Goal: Transaction & Acquisition: Purchase product/service

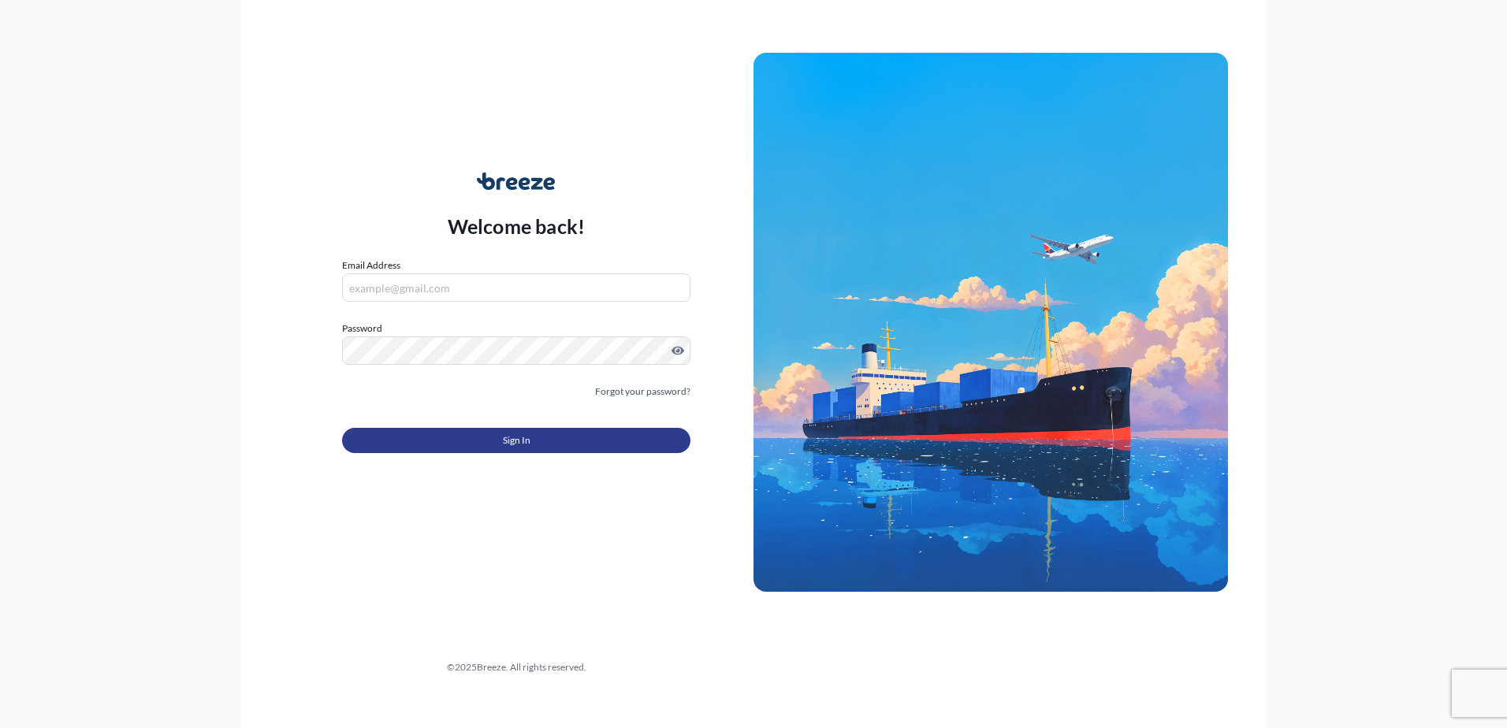
type input "[PERSON_NAME][EMAIL_ADDRESS][PERSON_NAME][DOMAIN_NAME]"
click at [471, 439] on button "Sign In" at bounding box center [516, 440] width 348 height 25
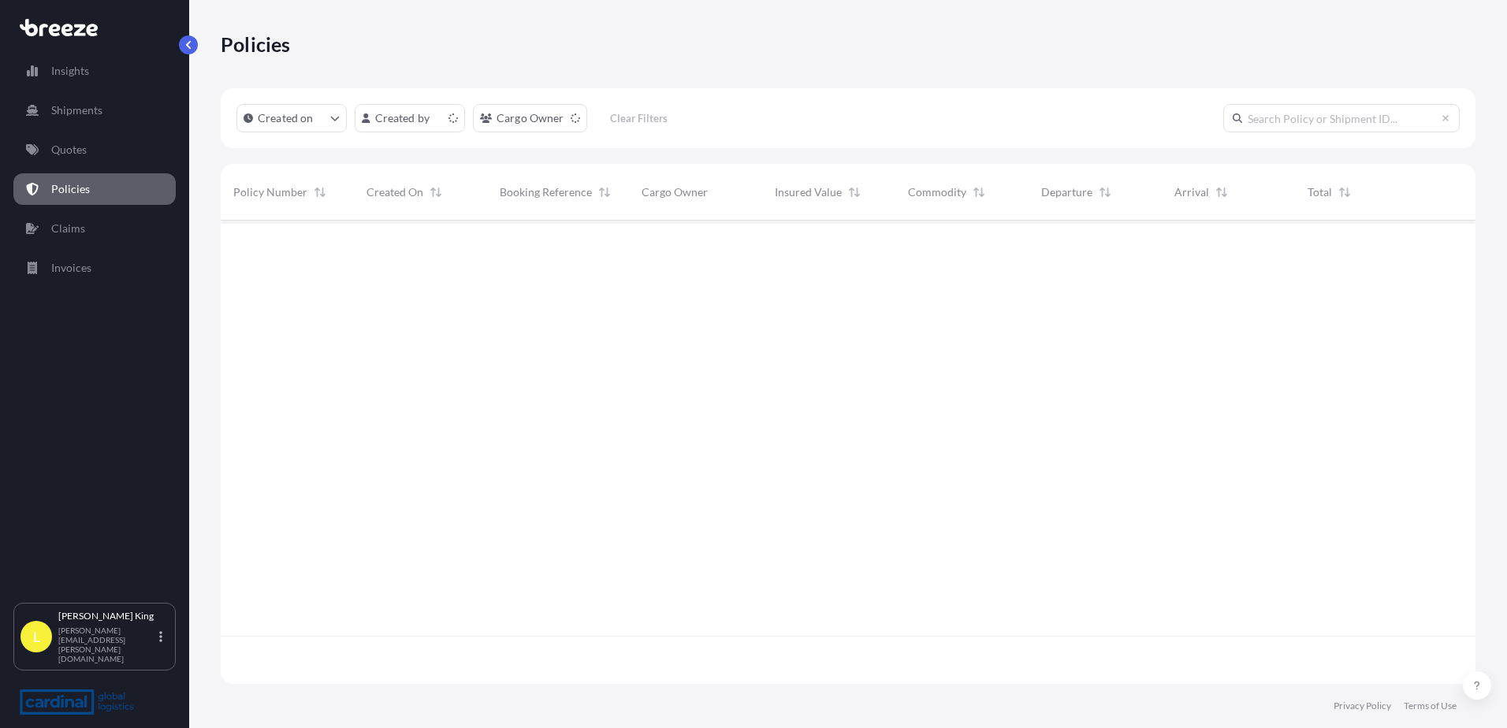
scroll to position [460, 1243]
click at [87, 156] on p "Quotes" at bounding box center [68, 150] width 35 height 16
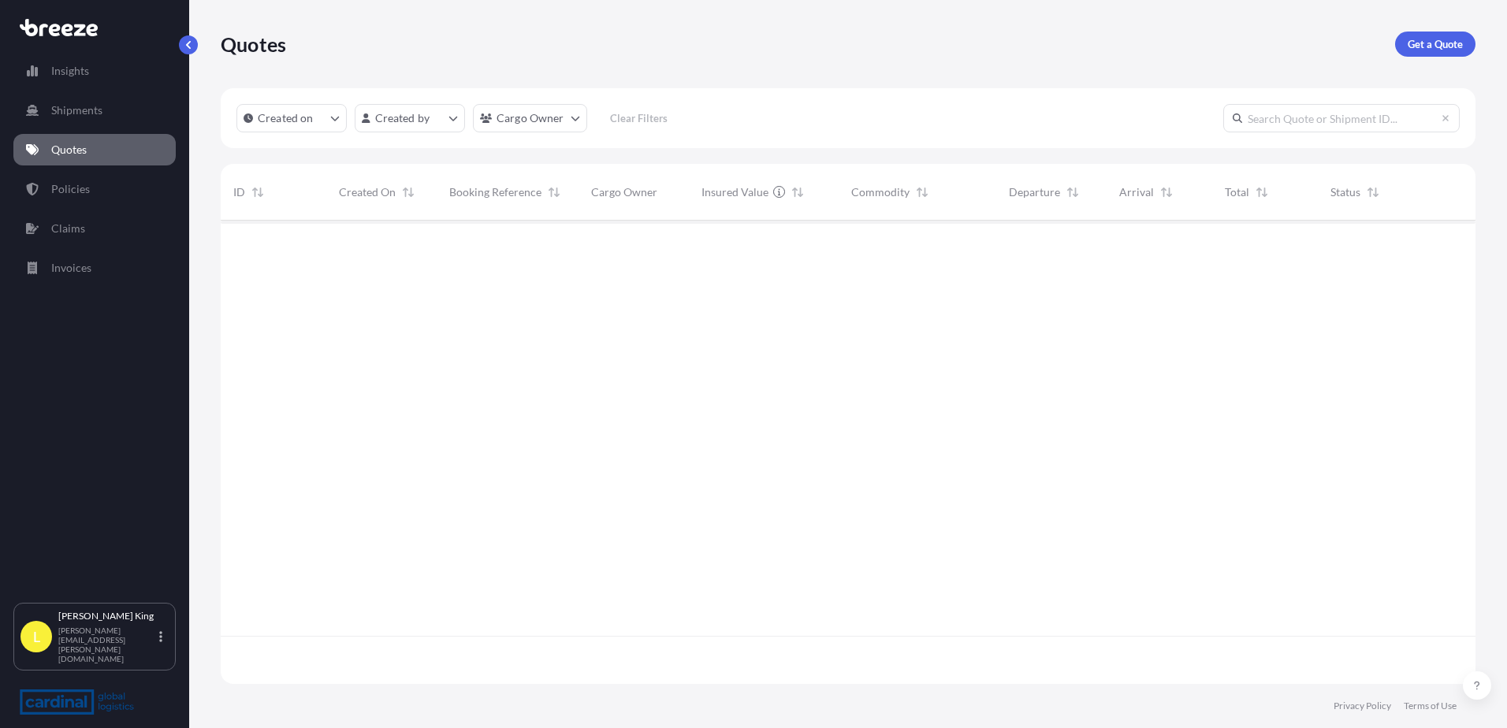
scroll to position [460, 1243]
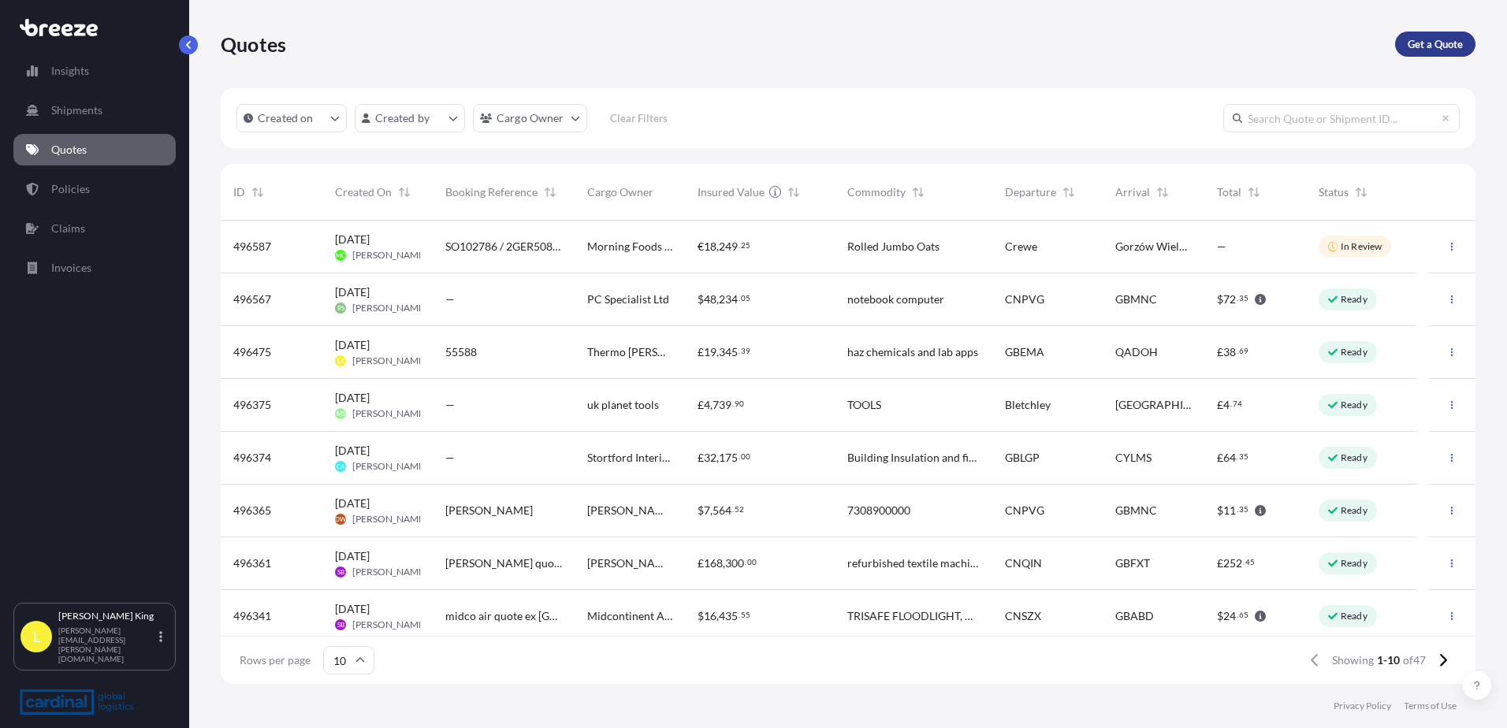
click at [1420, 47] on p "Get a Quote" at bounding box center [1435, 44] width 55 height 16
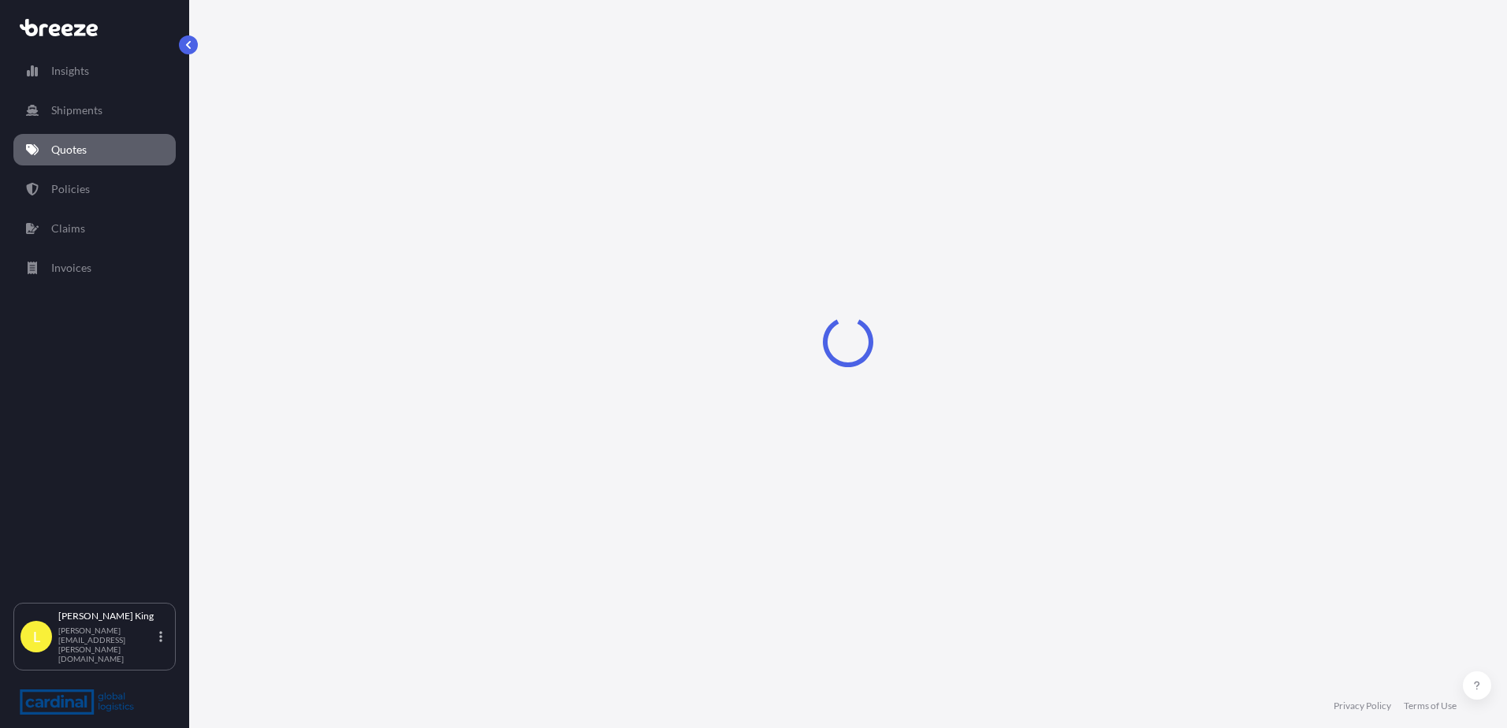
select select "Sea"
select select "1"
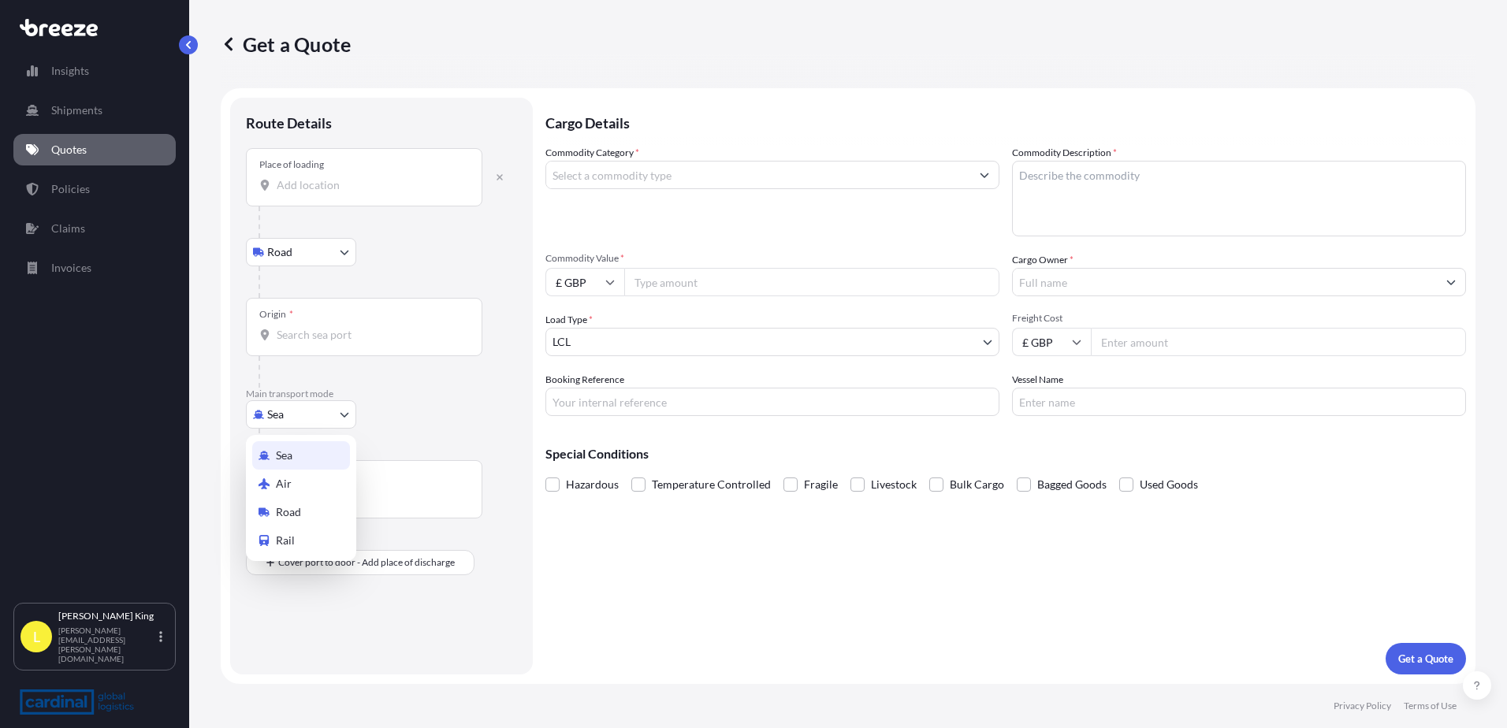
click at [292, 411] on body "Insights Shipments Quotes Policies Claims Invoices L [PERSON_NAME] [PERSON_NAME…" at bounding box center [753, 364] width 1507 height 728
click at [295, 475] on div "Air" at bounding box center [301, 484] width 98 height 28
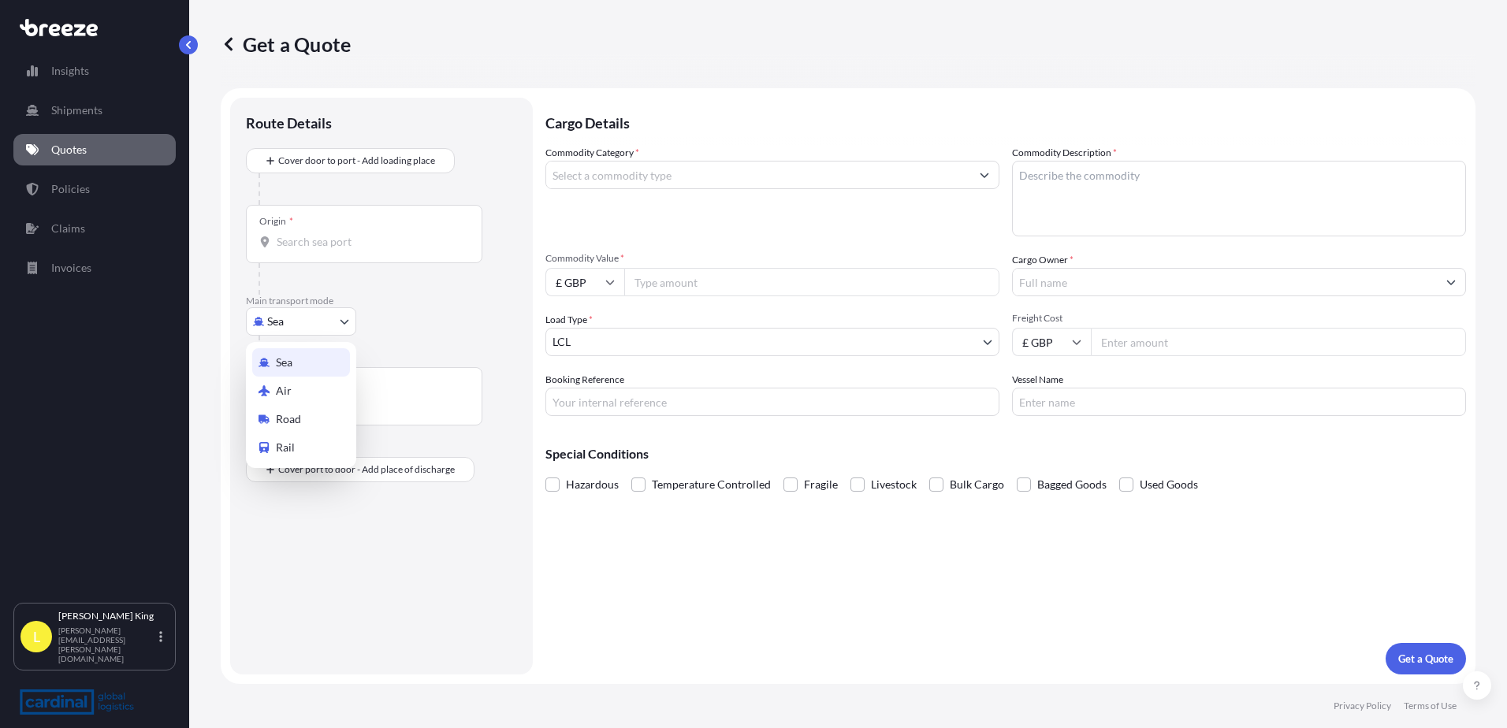
click at [305, 329] on body "Insights Shipments Quotes Policies Claims Invoices L [PERSON_NAME] [PERSON_NAME…" at bounding box center [753, 364] width 1507 height 728
click at [297, 385] on div "Air" at bounding box center [301, 391] width 98 height 28
select select "Air"
click at [355, 258] on div "Origin *" at bounding box center [364, 240] width 236 height 58
click at [355, 256] on input "Origin *" at bounding box center [370, 248] width 186 height 16
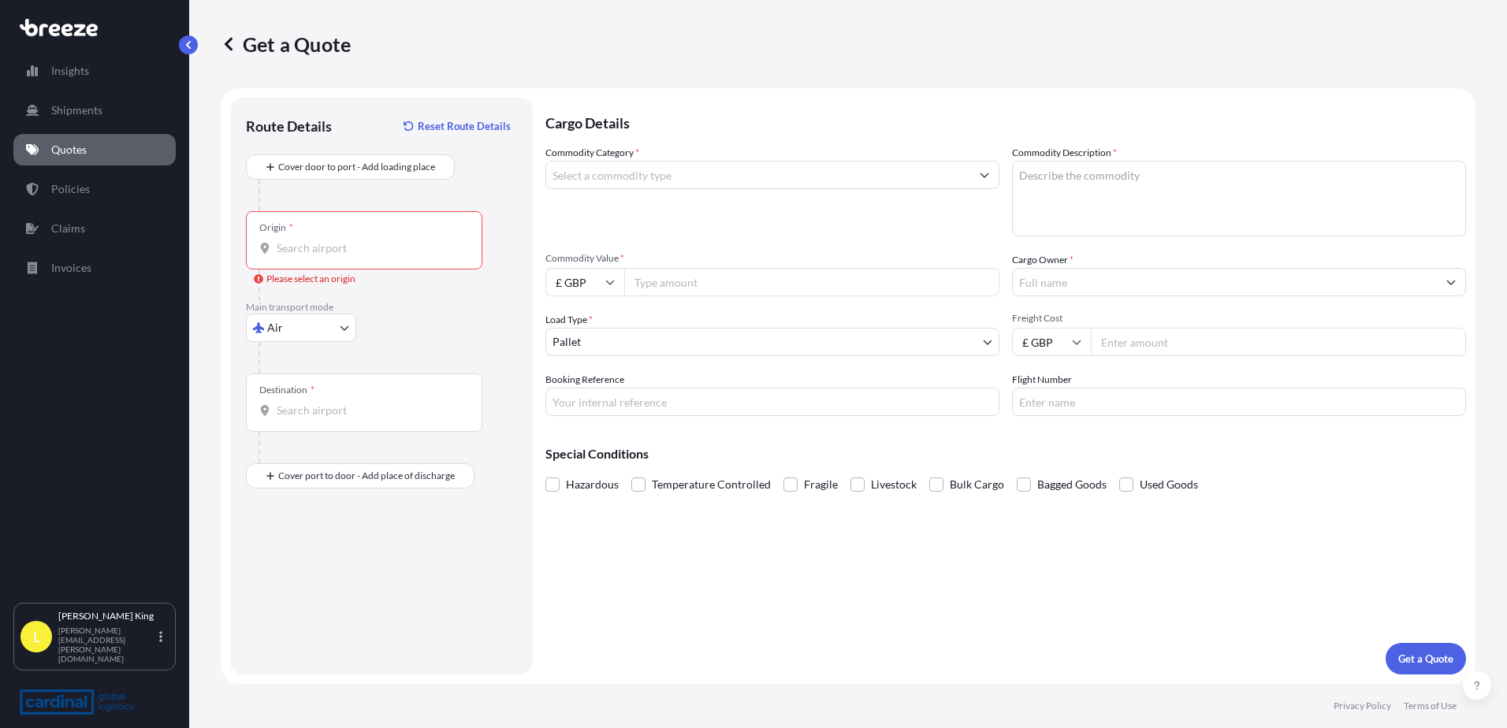
click at [395, 247] on input "Origin * Please select an origin" at bounding box center [370, 248] width 186 height 16
paste input "[PERSON_NAME][STREET_ADDRESS]"
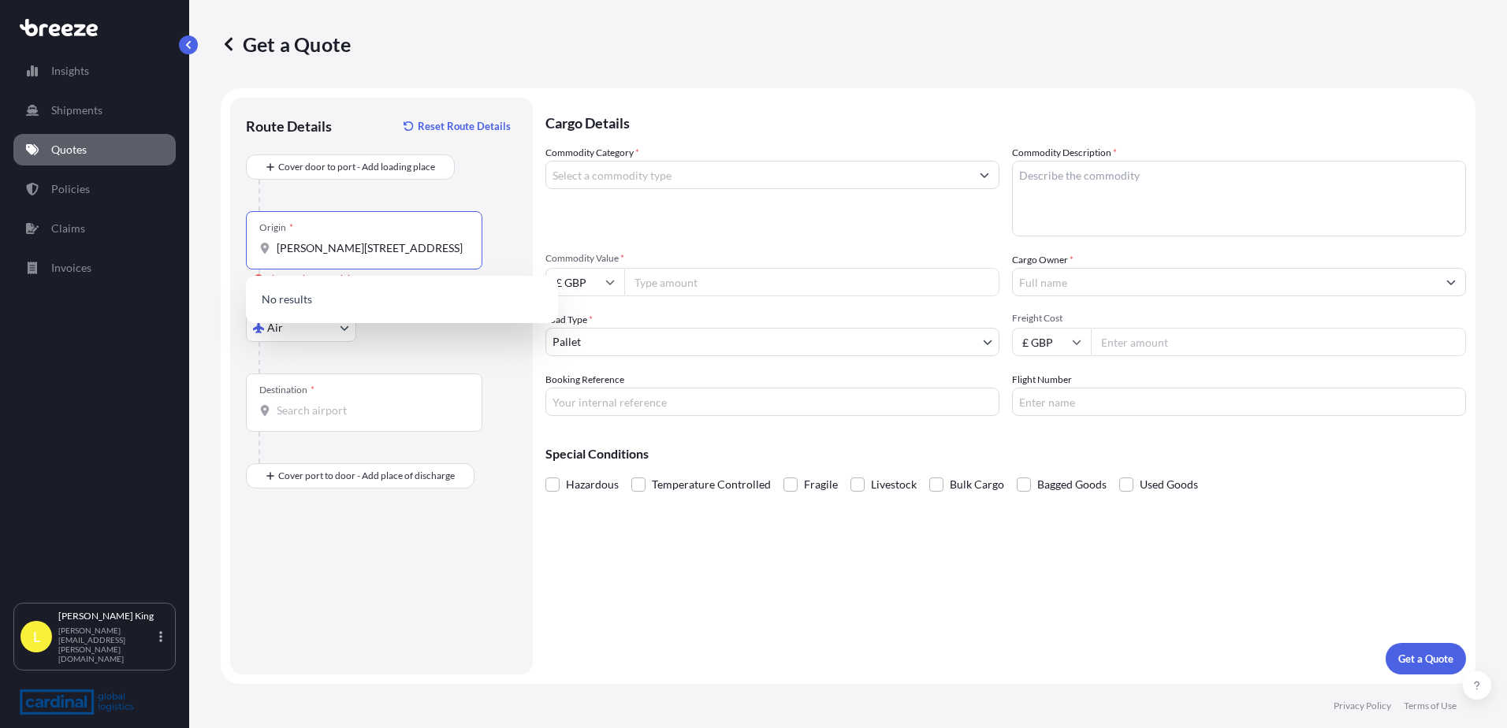
drag, startPoint x: 328, startPoint y: 252, endPoint x: 206, endPoint y: 253, distance: 122.2
click at [206, 253] on div "Get a Quote Route Details Reset Route Details Cover door to port - Add loading …" at bounding box center [848, 342] width 1318 height 684
click at [355, 253] on input "[GEOGRAPHIC_DATA]" at bounding box center [370, 248] width 186 height 16
drag, startPoint x: 403, startPoint y: 245, endPoint x: 357, endPoint y: 251, distance: 46.0
click at [357, 251] on input "[GEOGRAPHIC_DATA]" at bounding box center [370, 248] width 186 height 16
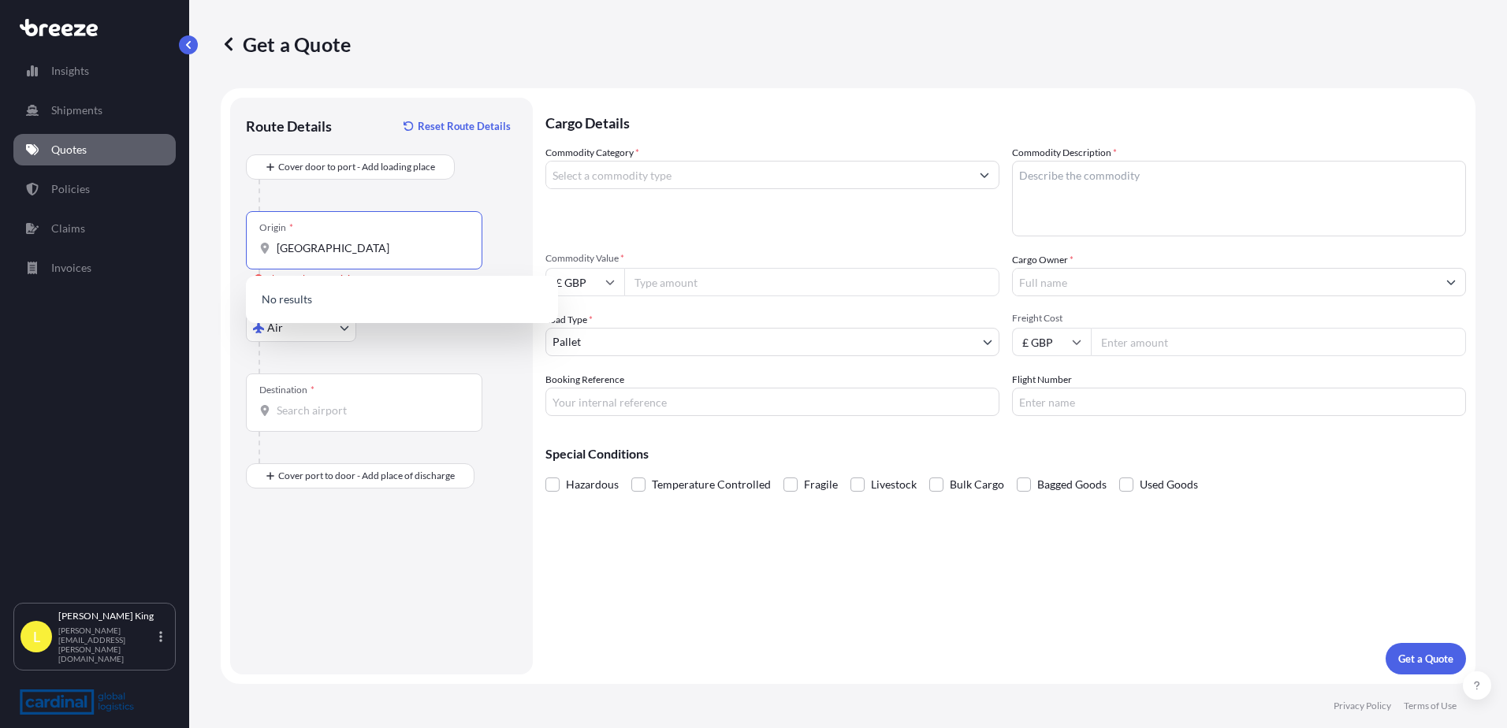
type input "[GEOGRAPHIC_DATA]"
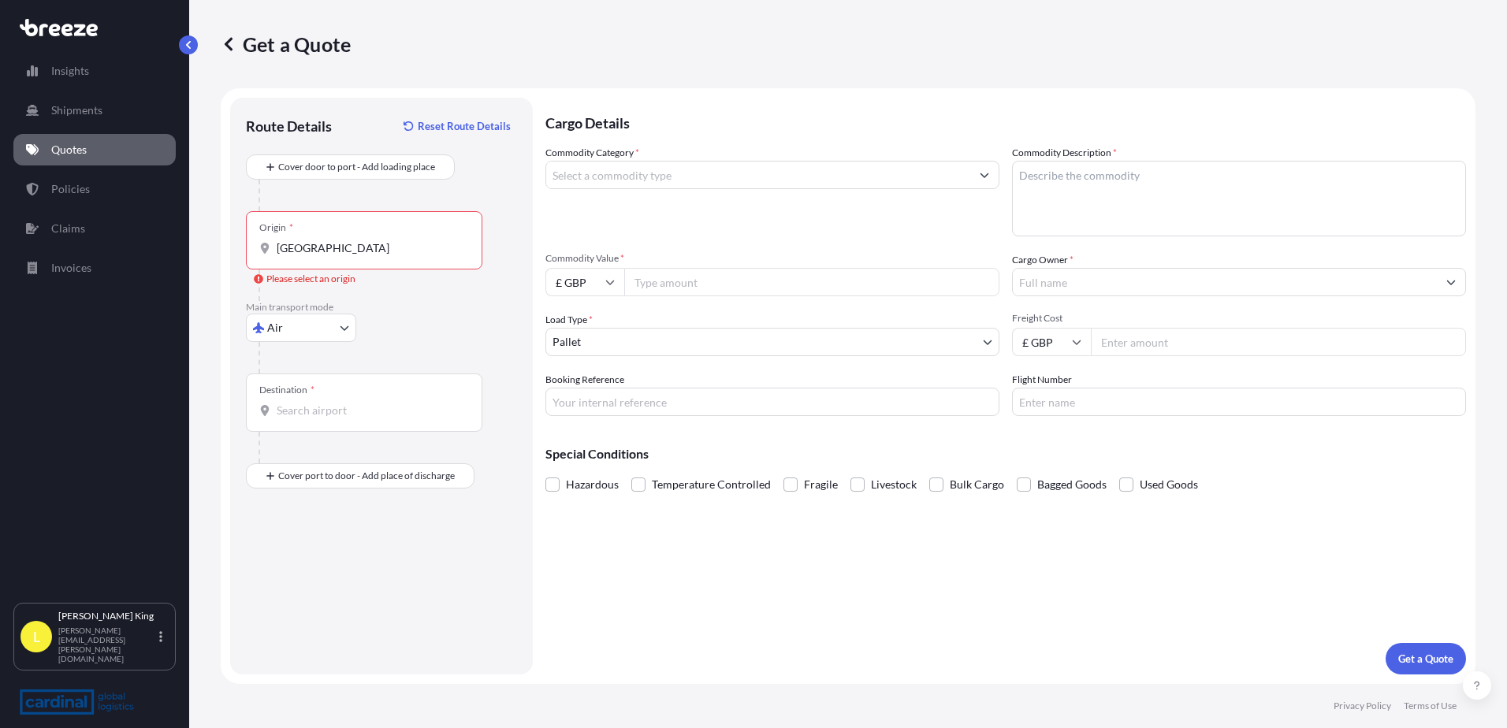
drag, startPoint x: 371, startPoint y: 271, endPoint x: 250, endPoint y: 280, distance: 121.7
click at [249, 283] on div "Origin * [GEOGRAPHIC_DATA] Please select an origin" at bounding box center [381, 256] width 271 height 90
click at [361, 255] on input "[GEOGRAPHIC_DATA]" at bounding box center [370, 248] width 186 height 16
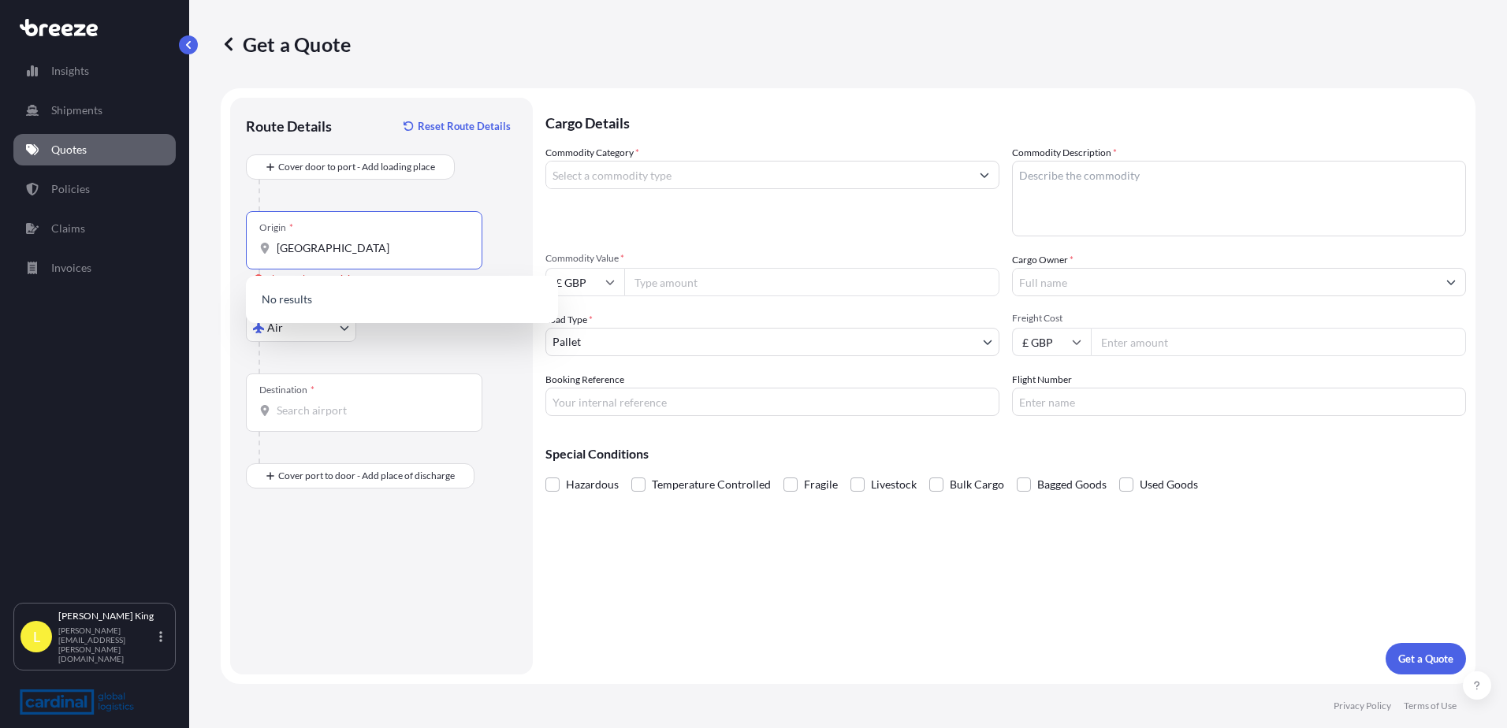
drag, startPoint x: 322, startPoint y: 249, endPoint x: 219, endPoint y: 249, distance: 103.2
click at [219, 249] on div "Get a Quote Route Details Reset Route Details Cover door to port - Add loading …" at bounding box center [848, 342] width 1318 height 684
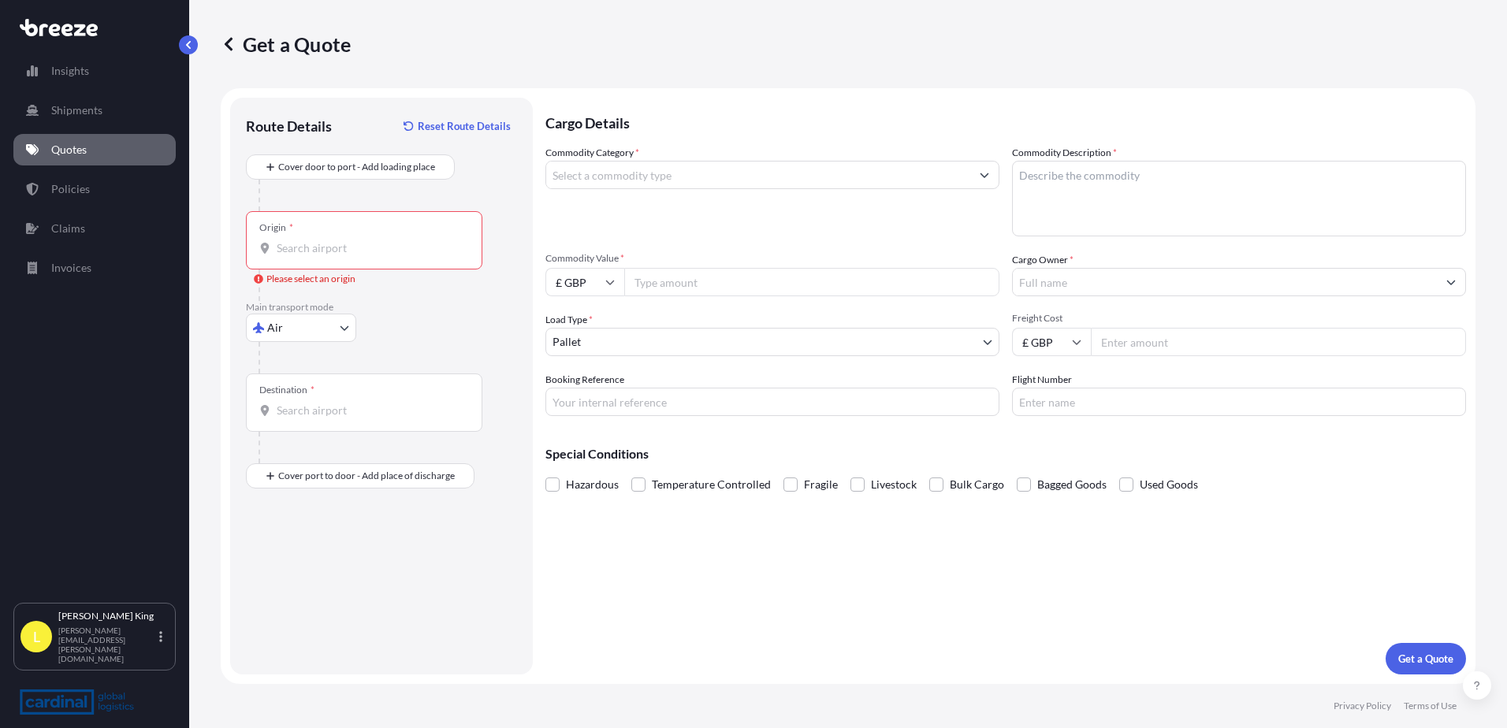
click at [324, 255] on input "Origin * Please select an origin" at bounding box center [370, 248] width 186 height 16
paste input "ST4 8HU"
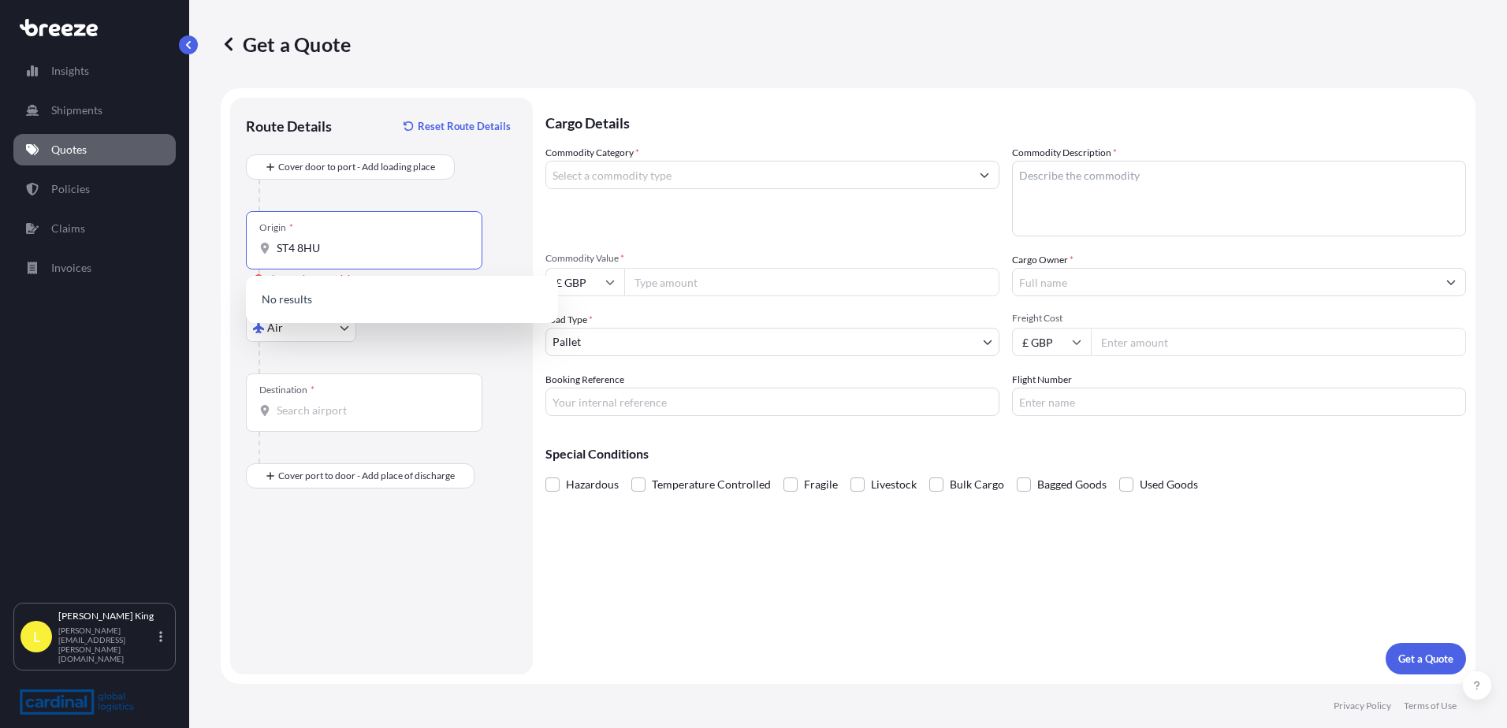
click at [314, 251] on input "ST4 8HU" at bounding box center [370, 248] width 186 height 16
click at [300, 251] on input "ST4 8HU" at bounding box center [370, 248] width 186 height 16
type input "ST48HU"
drag, startPoint x: 348, startPoint y: 245, endPoint x: 225, endPoint y: 258, distance: 123.6
click at [225, 258] on form "Route Details Reset Route Details Cover door to port - Add loading place Place …" at bounding box center [848, 386] width 1255 height 596
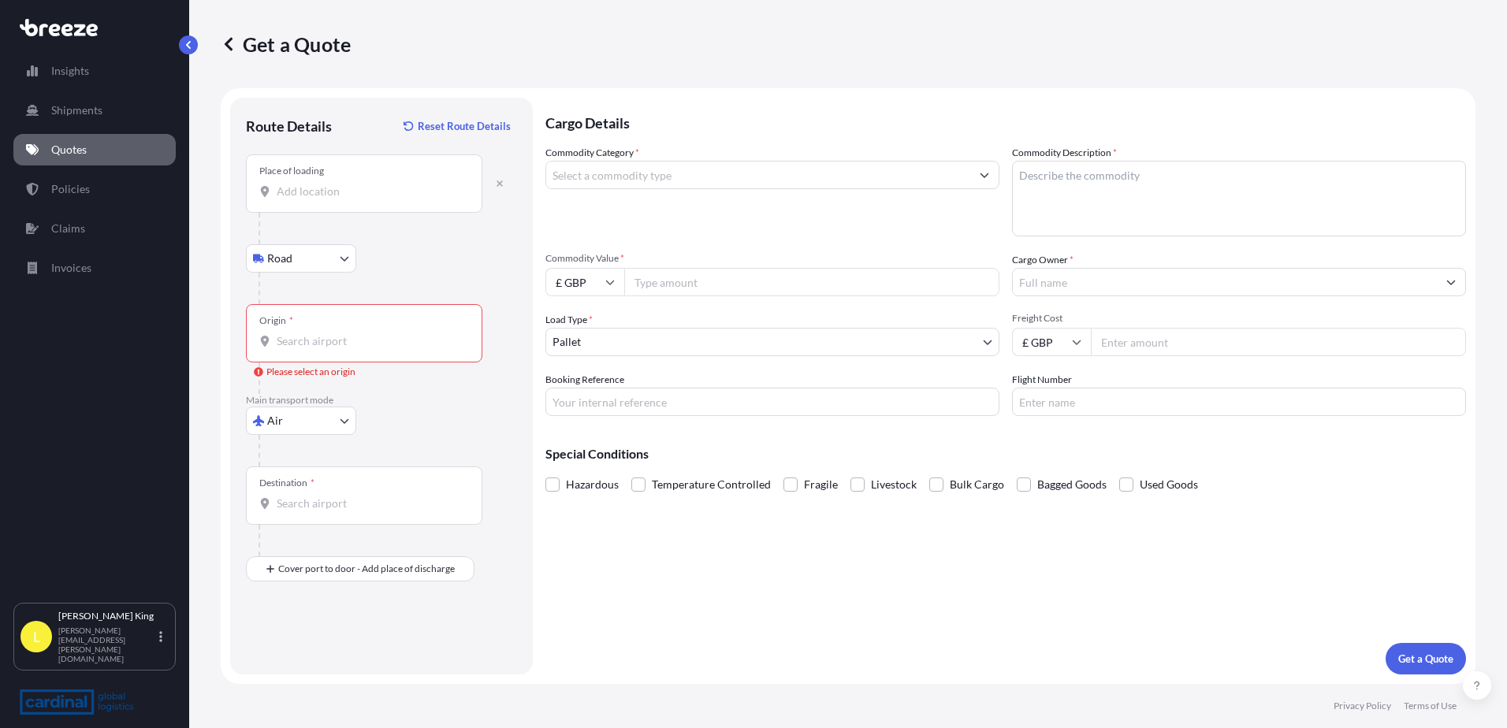
click at [328, 208] on div "Place of loading" at bounding box center [364, 183] width 236 height 58
click at [328, 199] on input "Place of loading" at bounding box center [370, 192] width 186 height 16
click at [297, 188] on input "Place of loading" at bounding box center [370, 192] width 186 height 16
paste input "[PERSON_NAME][STREET_ADDRESS]"
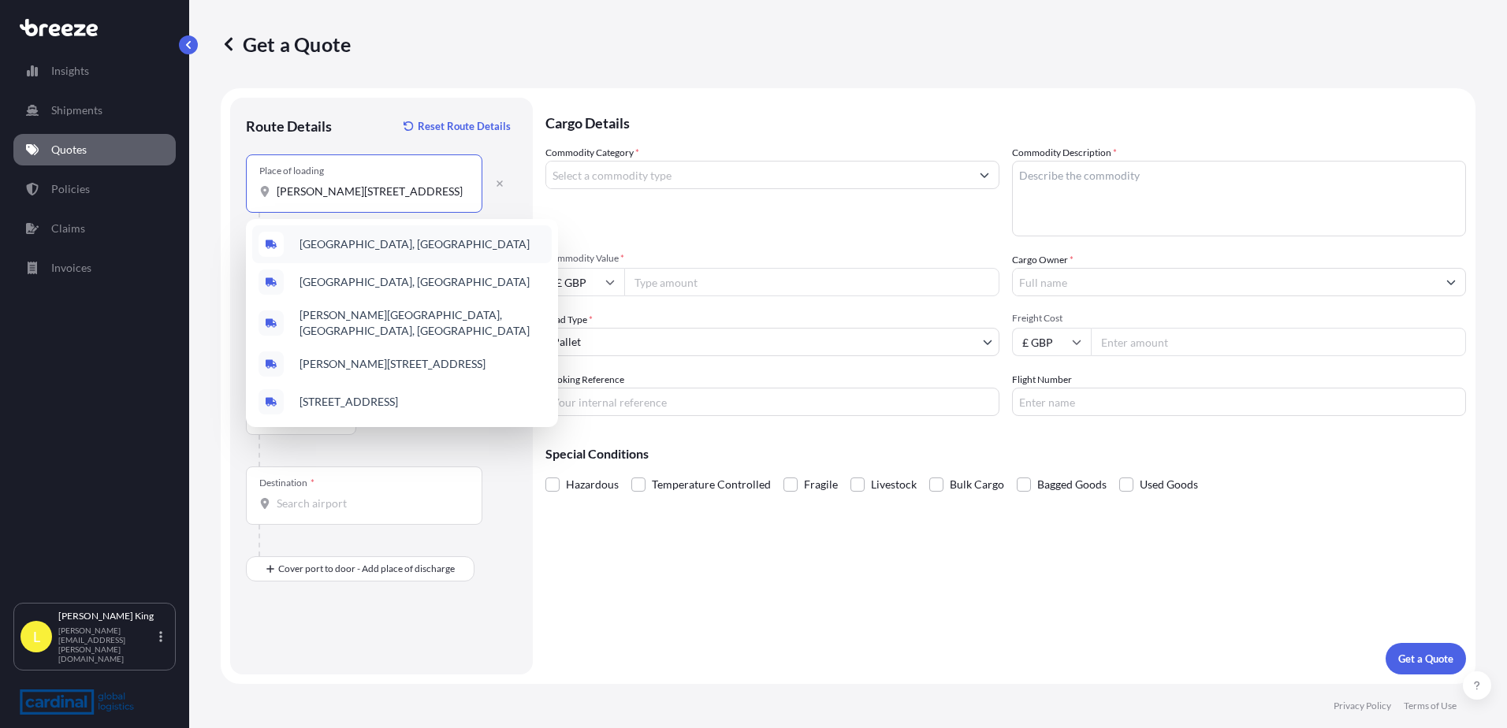
click at [381, 230] on div "[GEOGRAPHIC_DATA], [GEOGRAPHIC_DATA]" at bounding box center [401, 244] width 299 height 38
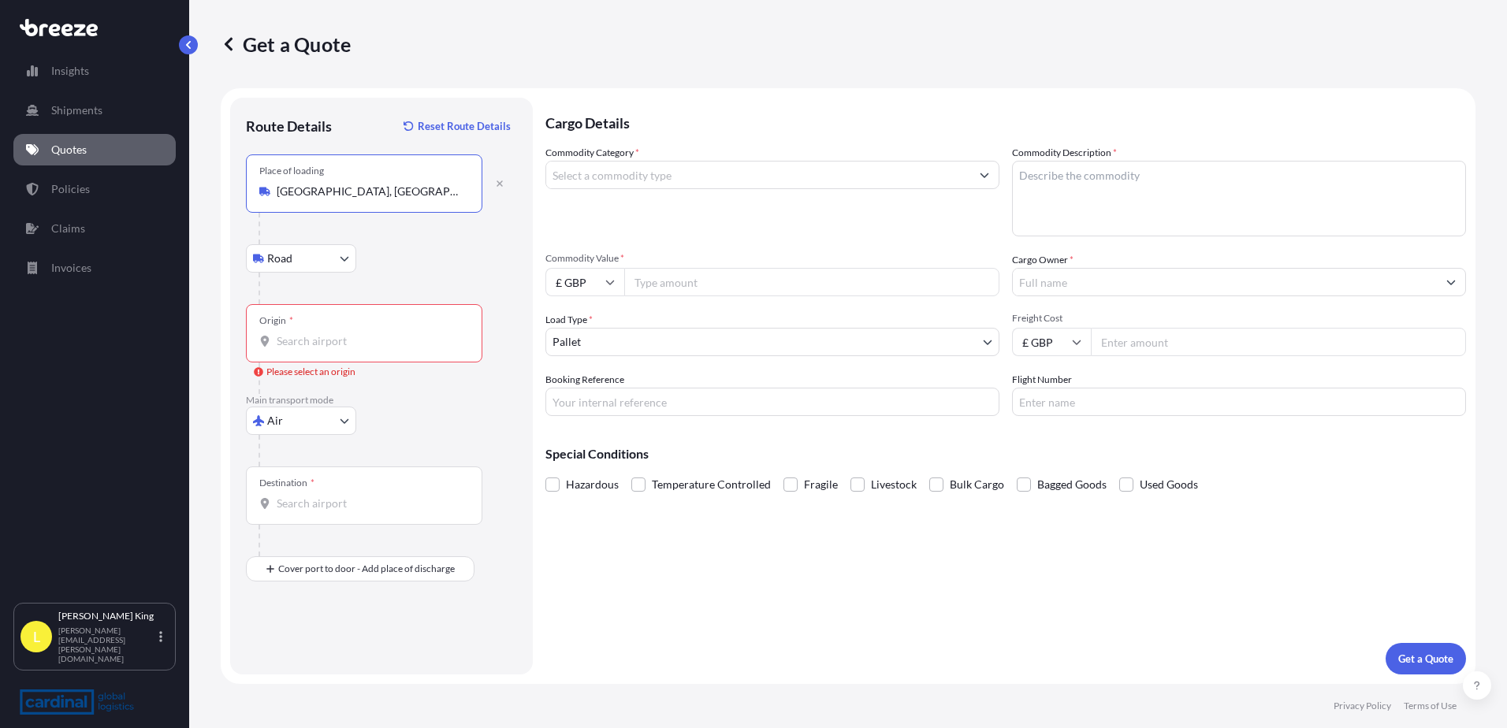
type input "[GEOGRAPHIC_DATA], [GEOGRAPHIC_DATA]"
click at [469, 277] on div at bounding box center [388, 289] width 259 height 32
click at [311, 333] on div "Origin *" at bounding box center [364, 333] width 236 height 58
click at [311, 333] on input "Origin * Please select an origin" at bounding box center [370, 341] width 186 height 16
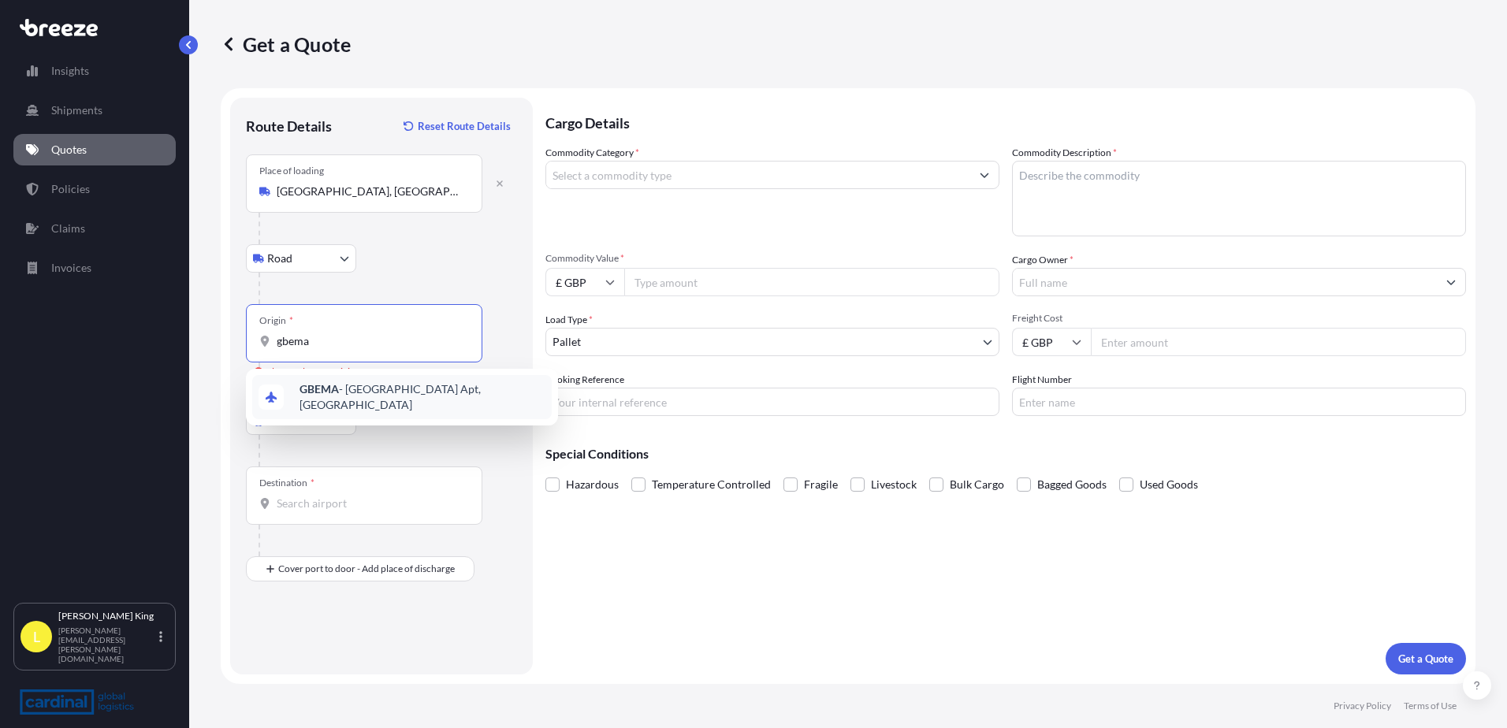
click at [333, 392] on b "GBEMA" at bounding box center [318, 388] width 39 height 13
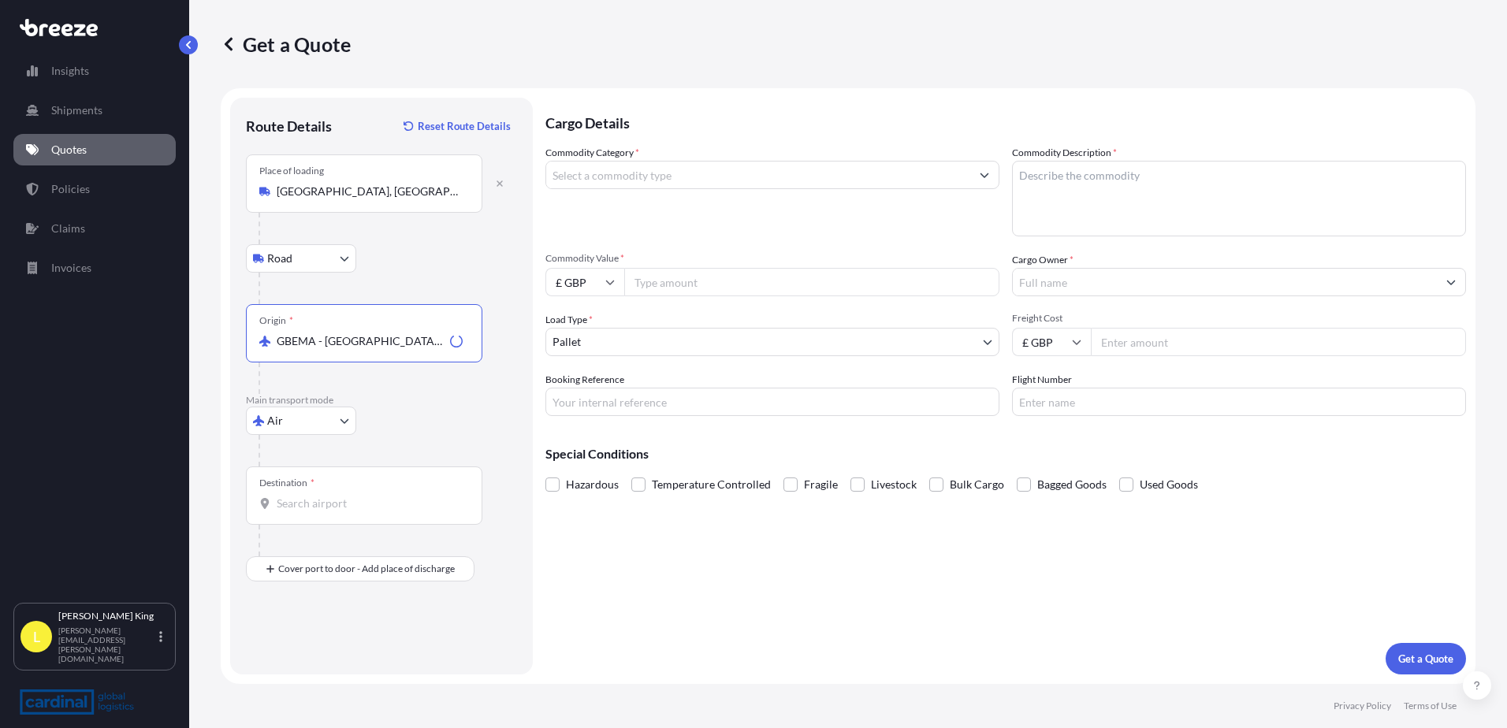
type input "GBEMA - [GEOGRAPHIC_DATA] Apt, [GEOGRAPHIC_DATA]"
click at [350, 482] on div "Destination *" at bounding box center [364, 496] width 236 height 58
click at [350, 496] on input "Destination *" at bounding box center [370, 504] width 186 height 16
click at [277, 508] on input "Destination *" at bounding box center [370, 504] width 186 height 16
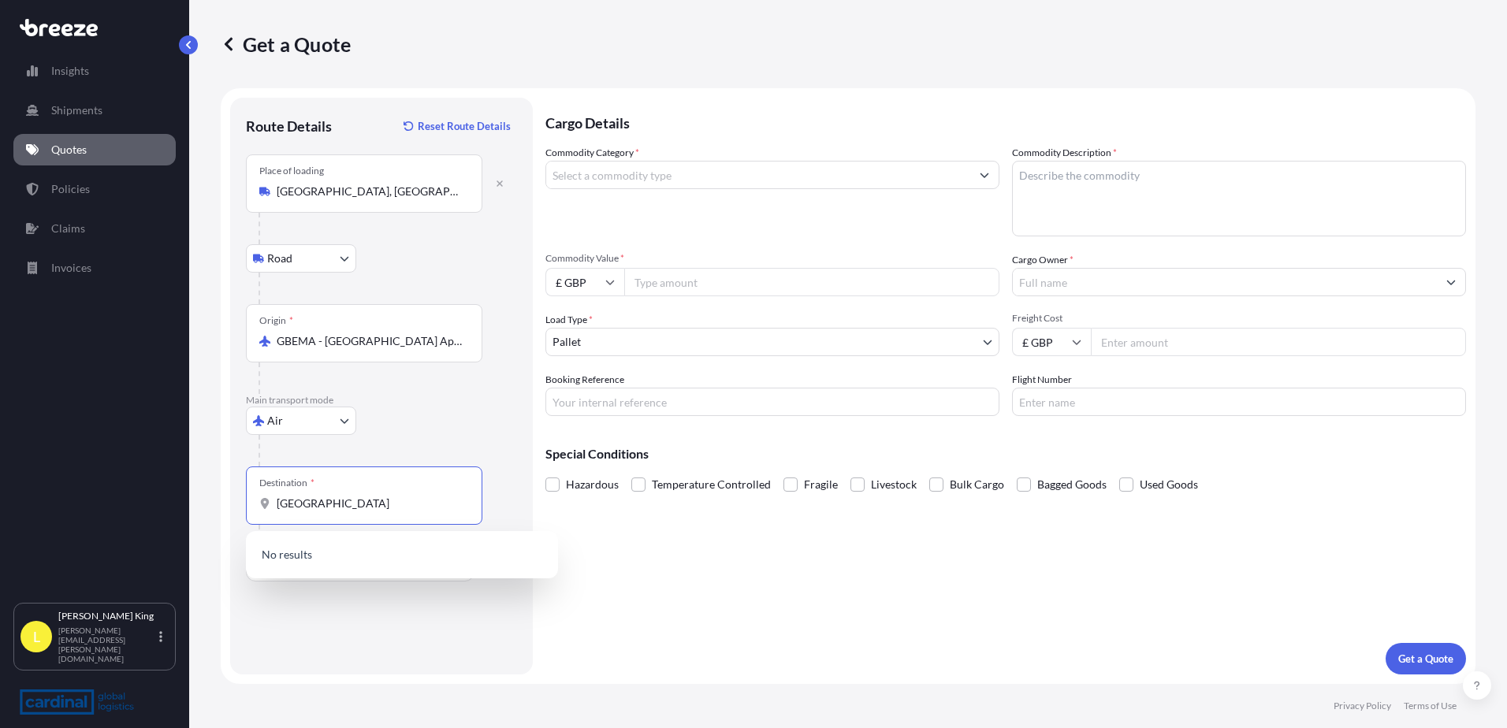
click at [408, 500] on input "[GEOGRAPHIC_DATA]" at bounding box center [370, 504] width 186 height 16
type input "f"
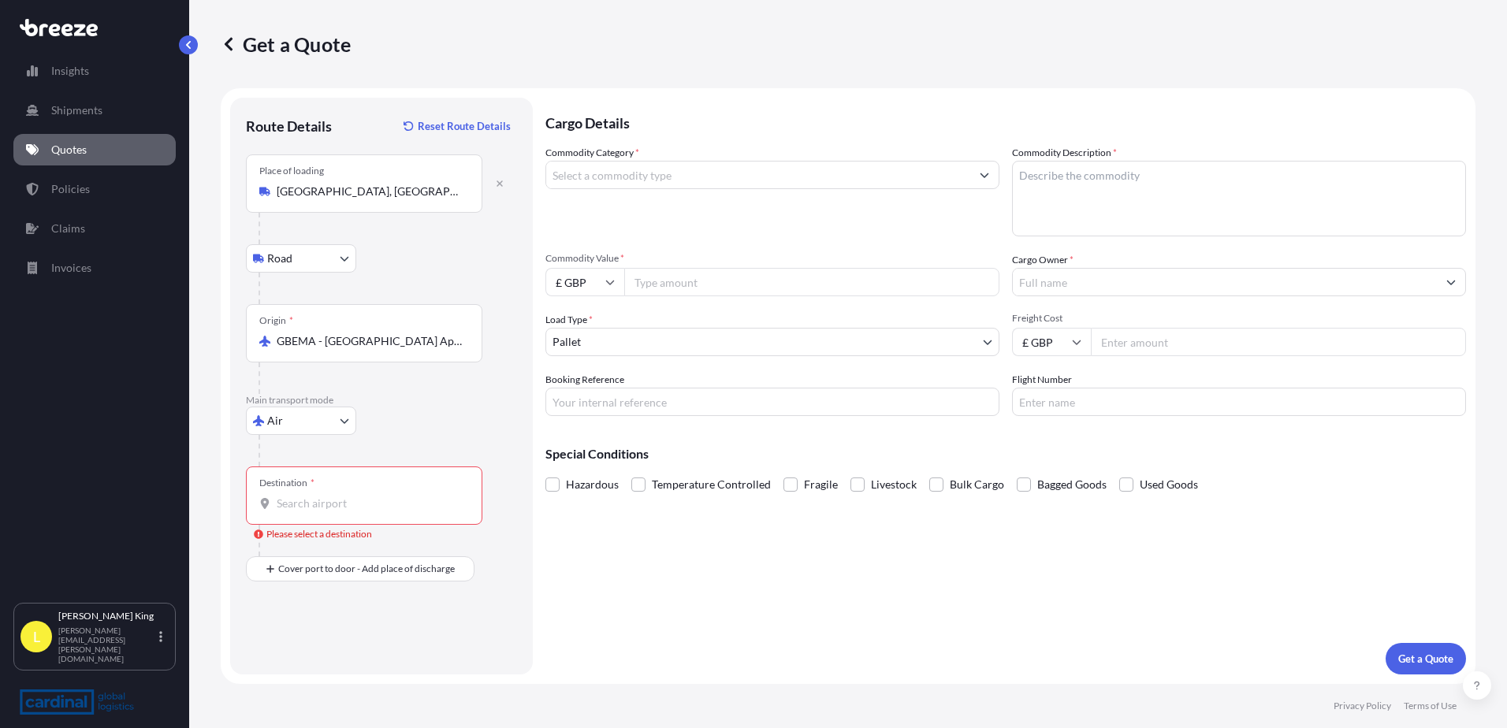
click at [374, 502] on input "Destination * Please select a destination" at bounding box center [370, 504] width 186 height 16
paste input "01531 Vantaa"
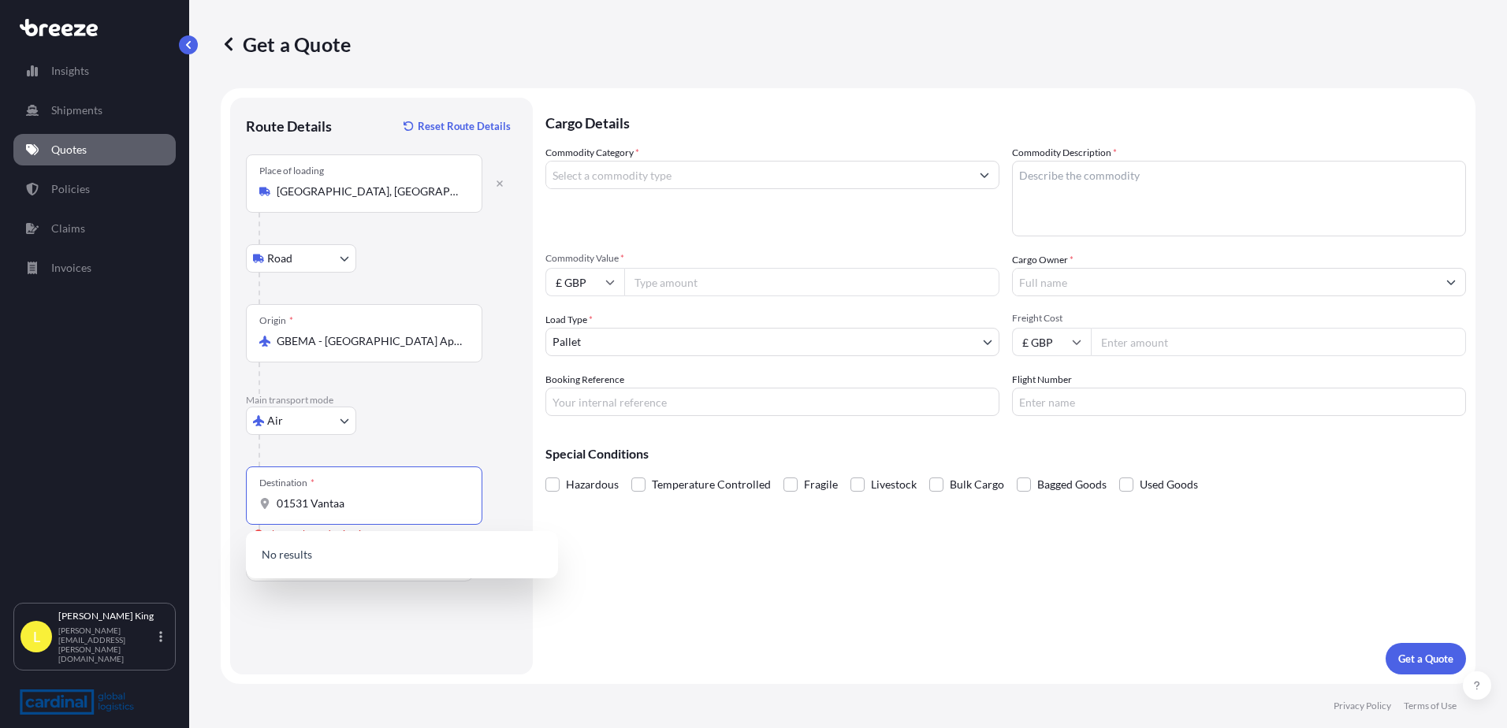
drag, startPoint x: 310, startPoint y: 510, endPoint x: 87, endPoint y: 520, distance: 223.3
click at [87, 520] on div "Insights Shipments Quotes Policies Claims Invoices L [PERSON_NAME] [PERSON_NAME…" at bounding box center [753, 364] width 1507 height 728
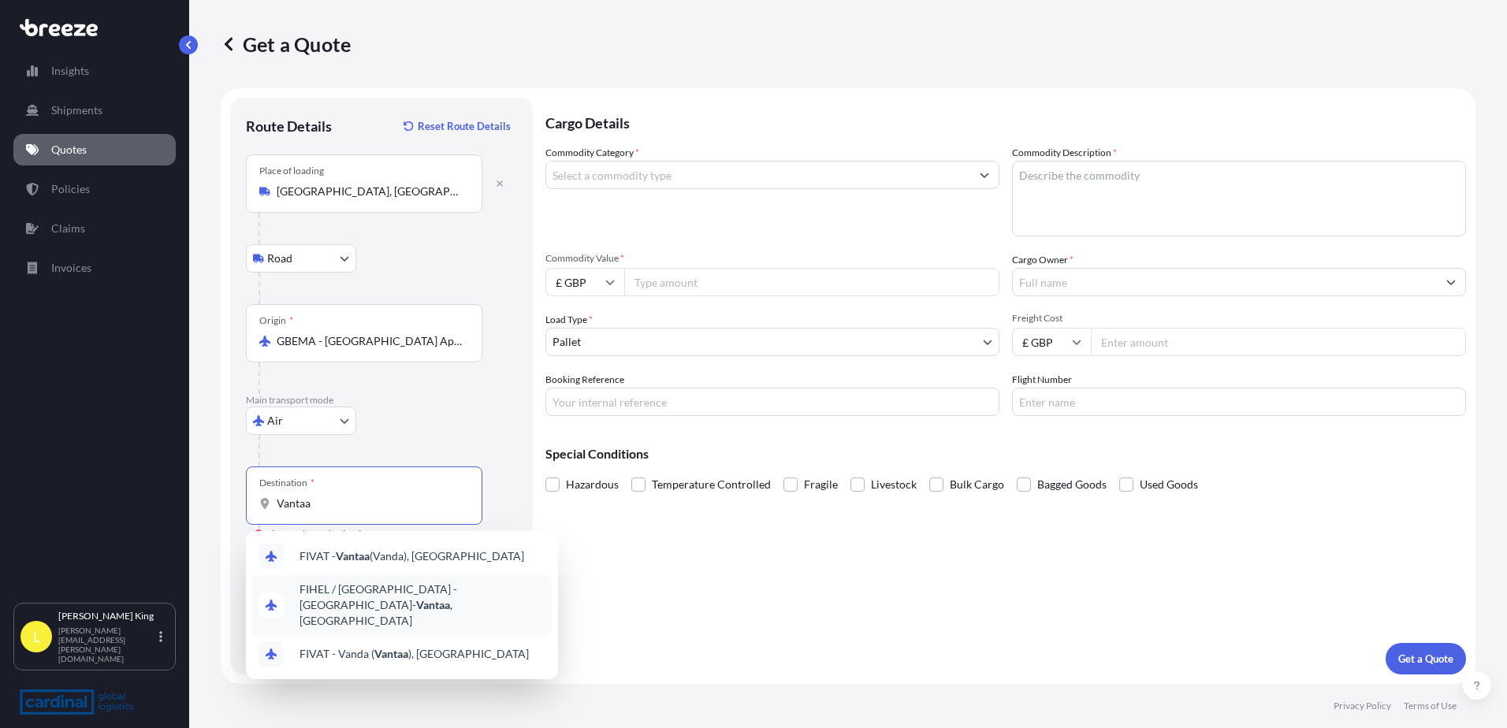
click at [376, 595] on span "FIHEL / HEL - [GEOGRAPHIC_DATA]- [GEOGRAPHIC_DATA] , [GEOGRAPHIC_DATA]" at bounding box center [422, 605] width 246 height 47
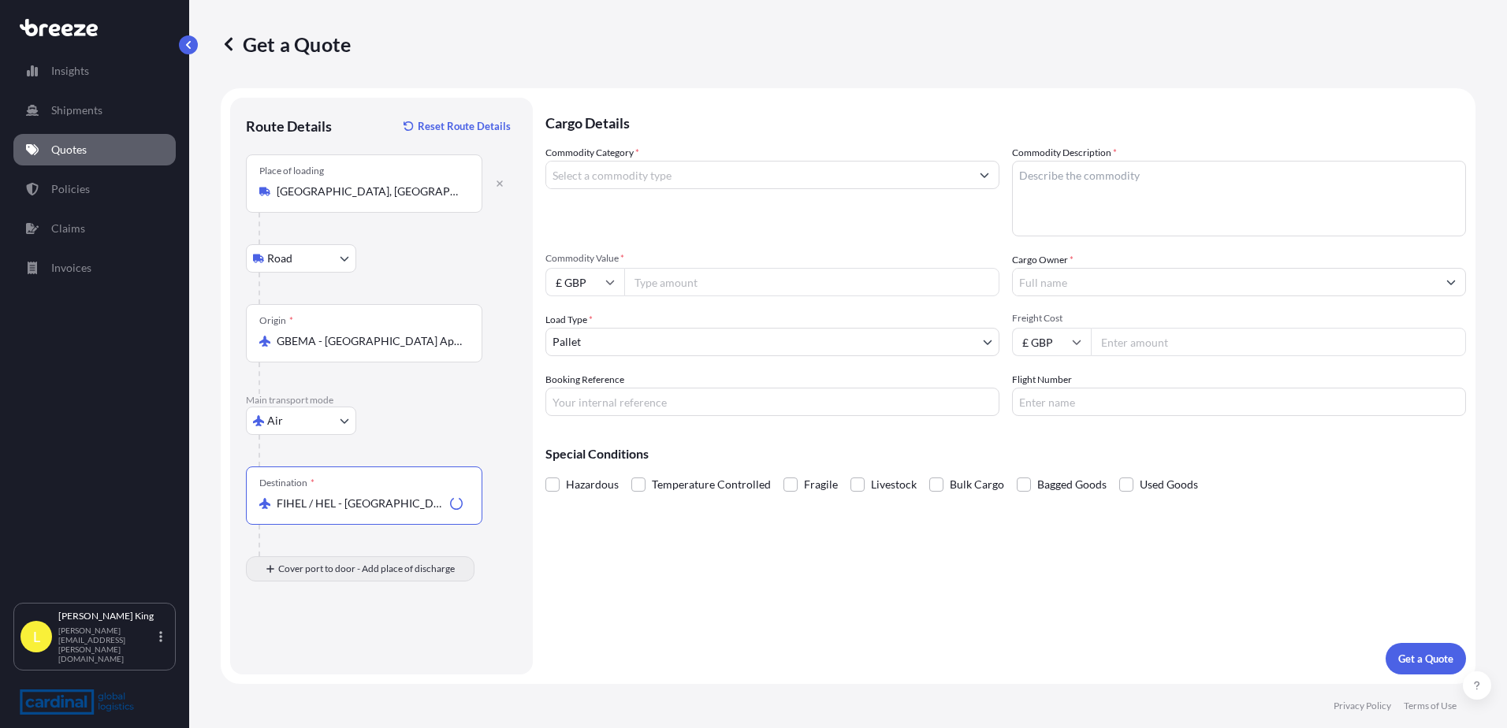
type input "FIHEL / HEL - [GEOGRAPHIC_DATA]-[GEOGRAPHIC_DATA], [GEOGRAPHIC_DATA]"
click at [325, 654] on input "Place of Discharge" at bounding box center [370, 653] width 186 height 16
click at [303, 657] on input "Place of Discharge" at bounding box center [370, 653] width 186 height 16
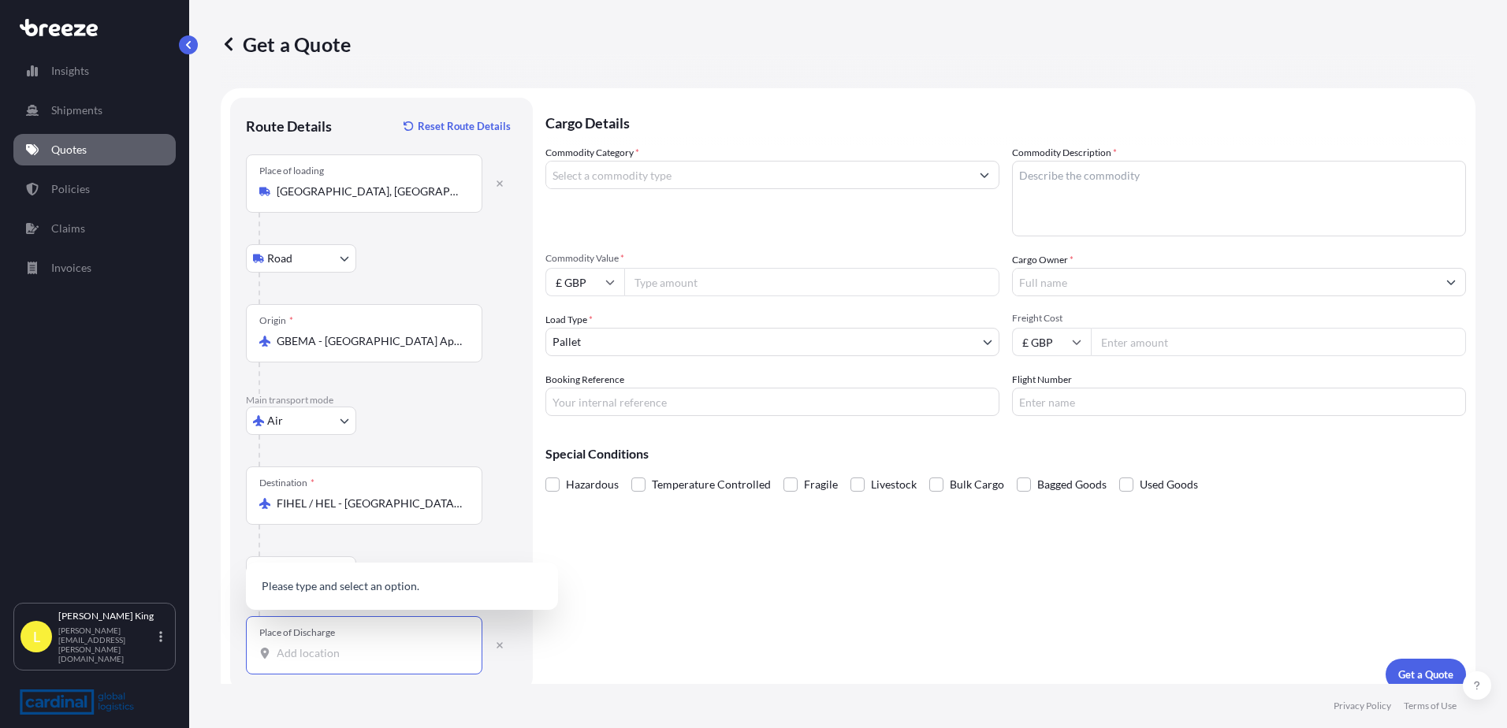
paste input "01531 Vantaa [GEOGRAPHIC_DATA]"
click at [368, 579] on span "Vantaa, [GEOGRAPHIC_DATA]" at bounding box center [374, 585] width 151 height 16
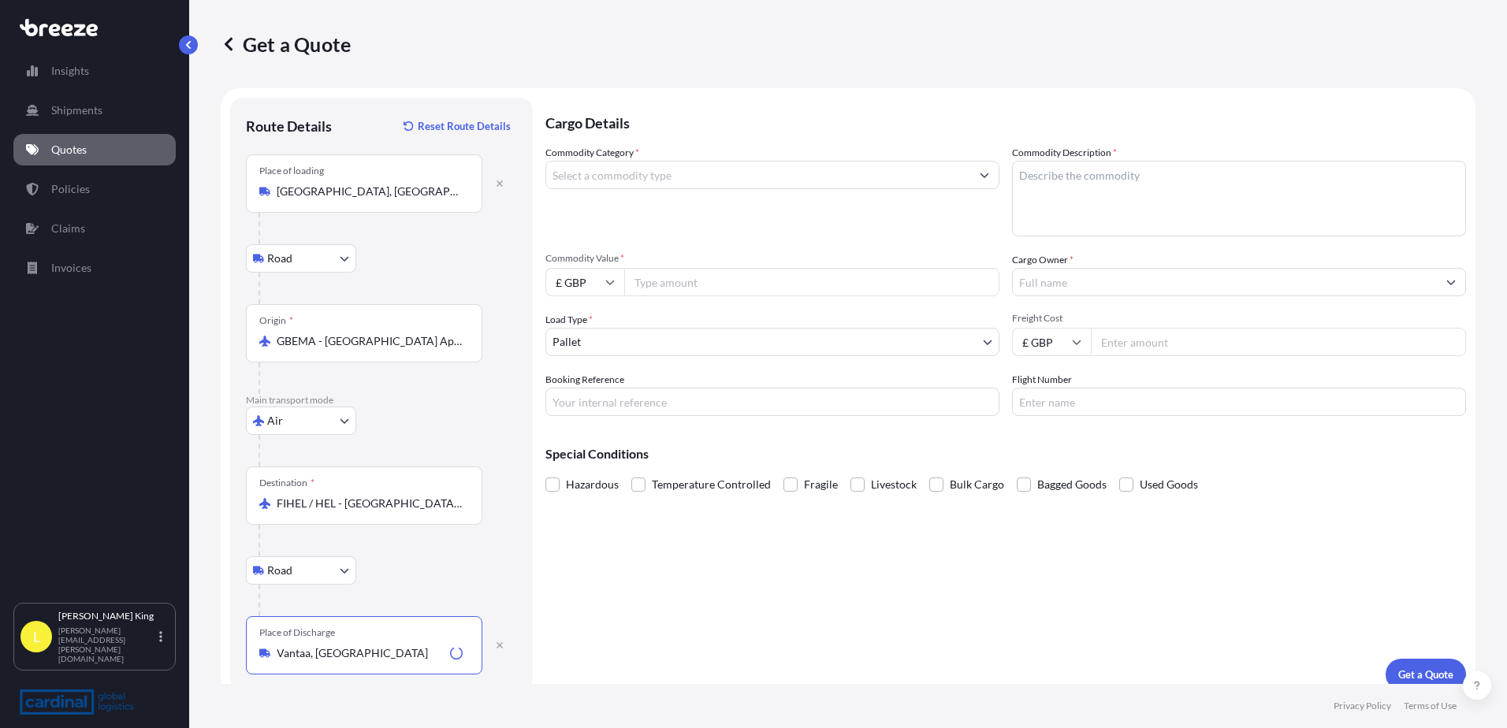
type input "Vantaa, [GEOGRAPHIC_DATA]"
click at [582, 598] on div "Cargo Details Commodity Category * Commodity Description * Commodity Value * £ …" at bounding box center [1005, 394] width 921 height 593
click at [702, 174] on input "Commodity Category *" at bounding box center [758, 175] width 424 height 28
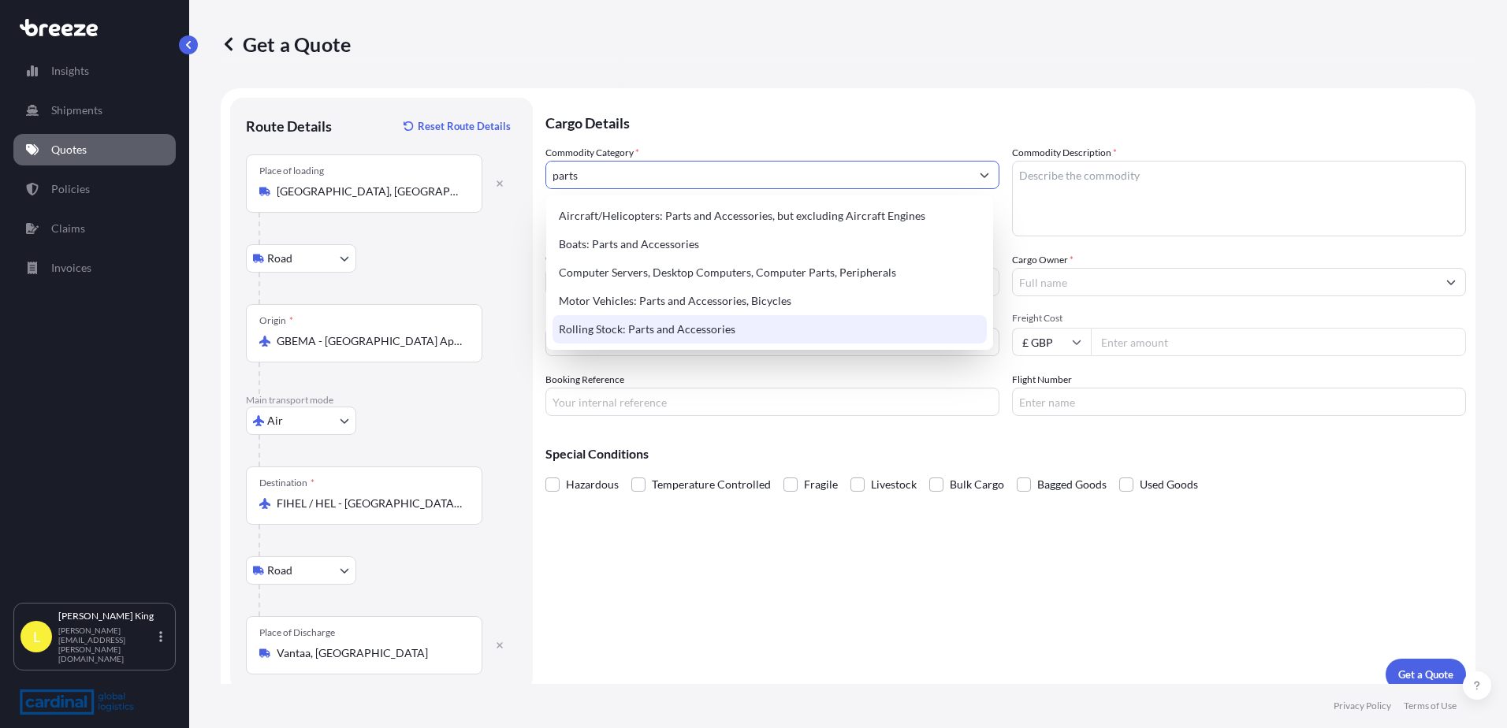
click at [686, 326] on div "Rolling Stock: Parts and Accessories" at bounding box center [769, 329] width 434 height 28
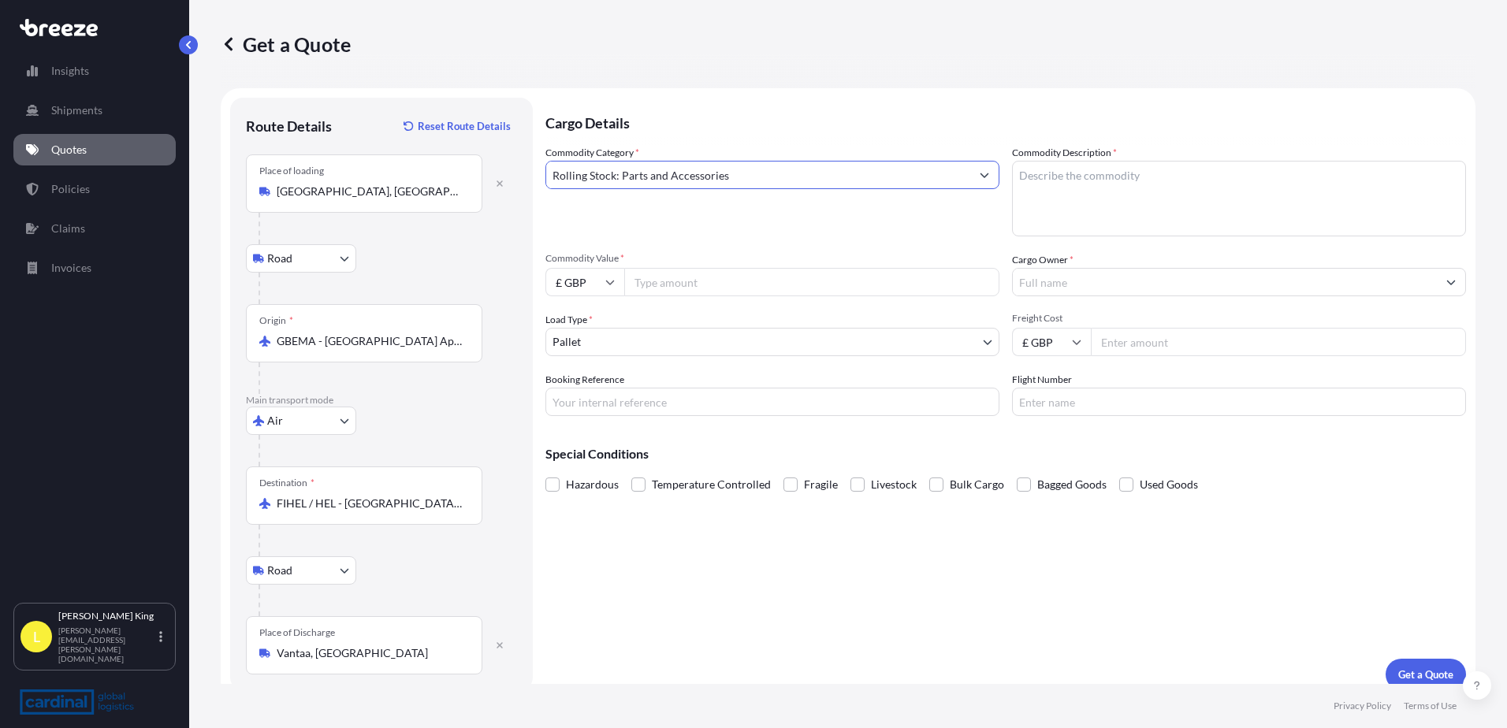
type input "Rolling Stock: Parts and Accessories"
click at [1117, 163] on textarea "Commodity Description *" at bounding box center [1239, 199] width 454 height 76
drag, startPoint x: 1111, startPoint y: 206, endPoint x: 1119, endPoint y: 201, distance: 9.6
click at [1116, 203] on textarea "Commodity Description *" at bounding box center [1239, 199] width 454 height 76
type textarea "r"
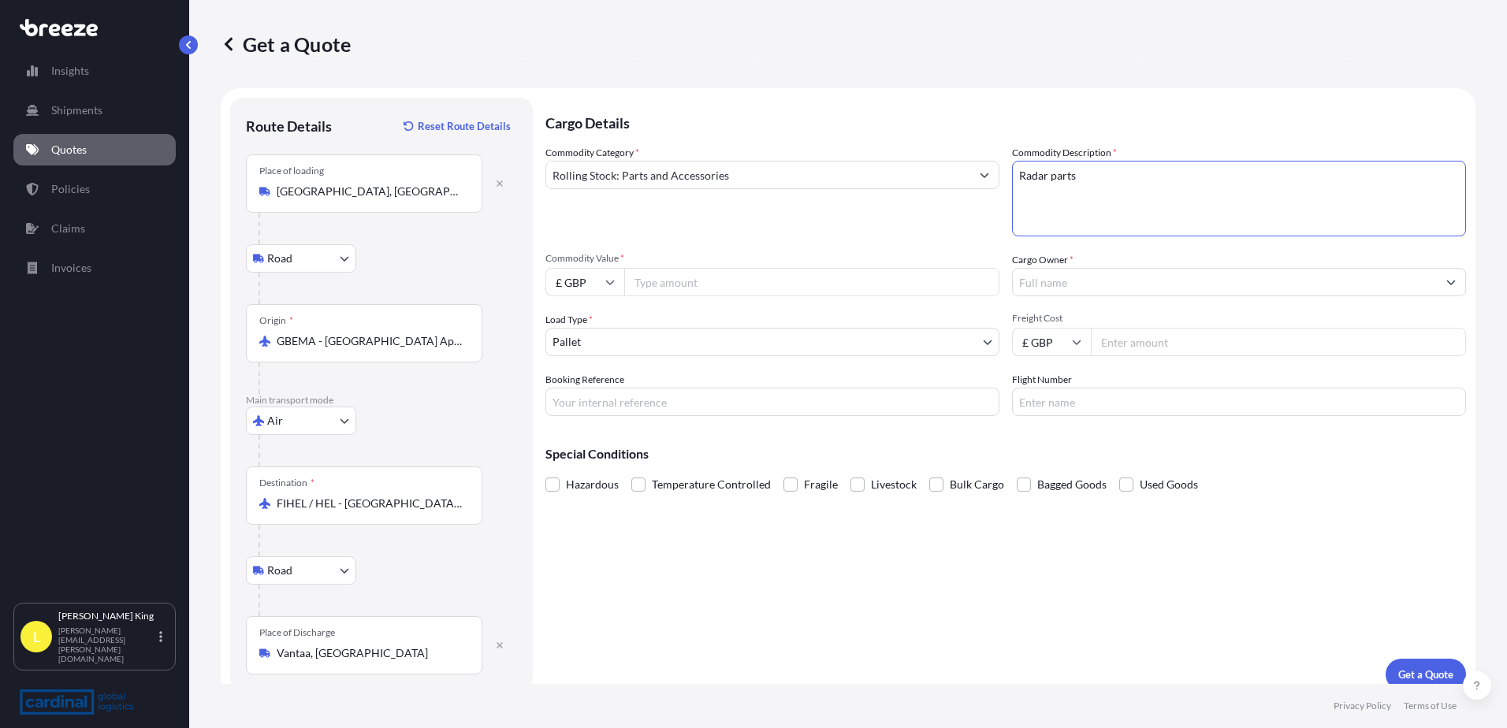
type textarea "Radar parts"
click at [718, 282] on input "Commodity Value *" at bounding box center [811, 282] width 375 height 28
type input "25000.00"
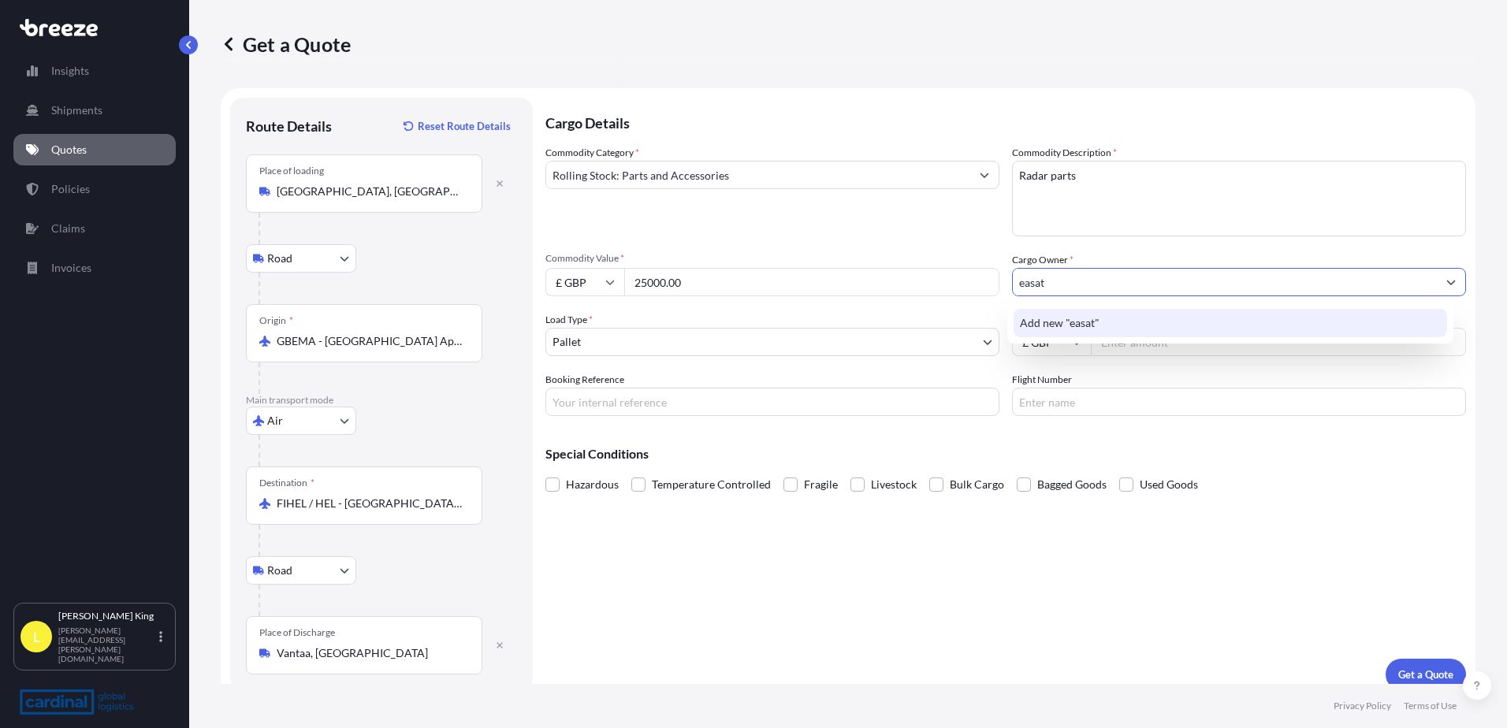
click at [1065, 310] on div "Add new "easat"" at bounding box center [1231, 323] width 434 height 28
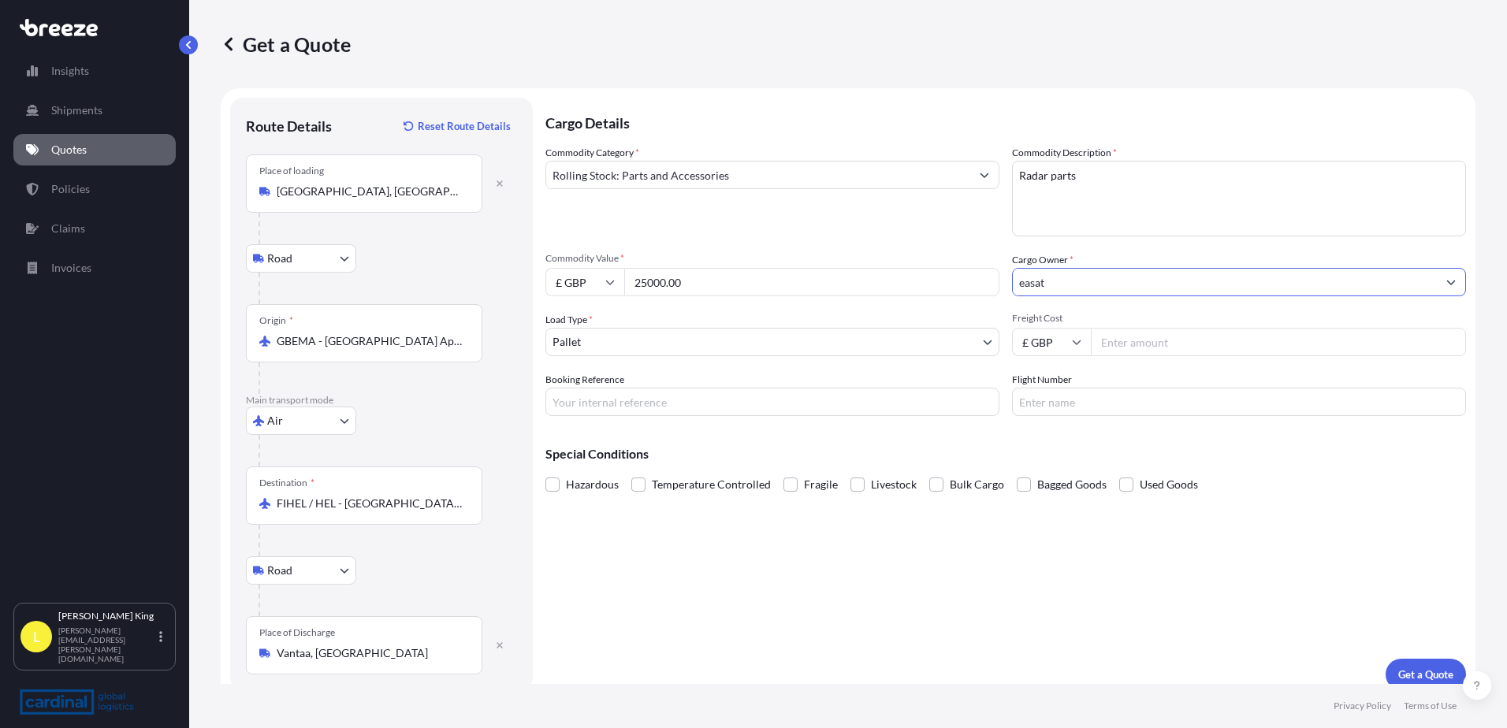
type input "easat"
click at [813, 352] on body "15 options available. 1 option available. 0 options available. 1 option availab…" at bounding box center [753, 364] width 1507 height 728
click at [1143, 345] on input "Freight Cost" at bounding box center [1278, 342] width 375 height 28
click at [1133, 345] on input "Freight Cost" at bounding box center [1278, 342] width 375 height 28
type input "178.00"
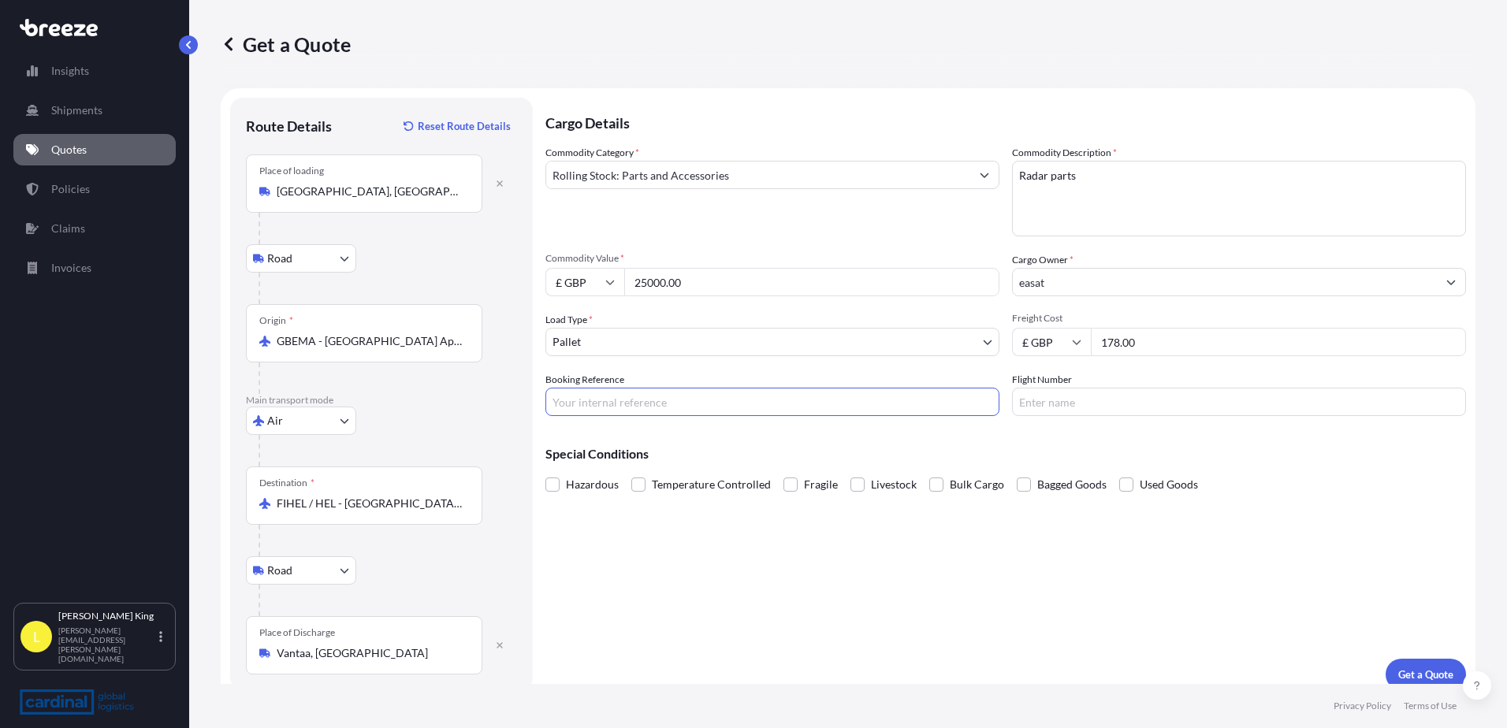
click at [898, 396] on input "Booking Reference" at bounding box center [772, 402] width 454 height 28
drag, startPoint x: 954, startPoint y: 400, endPoint x: 995, endPoint y: 417, distance: 44.2
click at [954, 400] on input "Booking Reference" at bounding box center [772, 402] width 454 height 28
paste input "EN5127"
type input "EN5127"
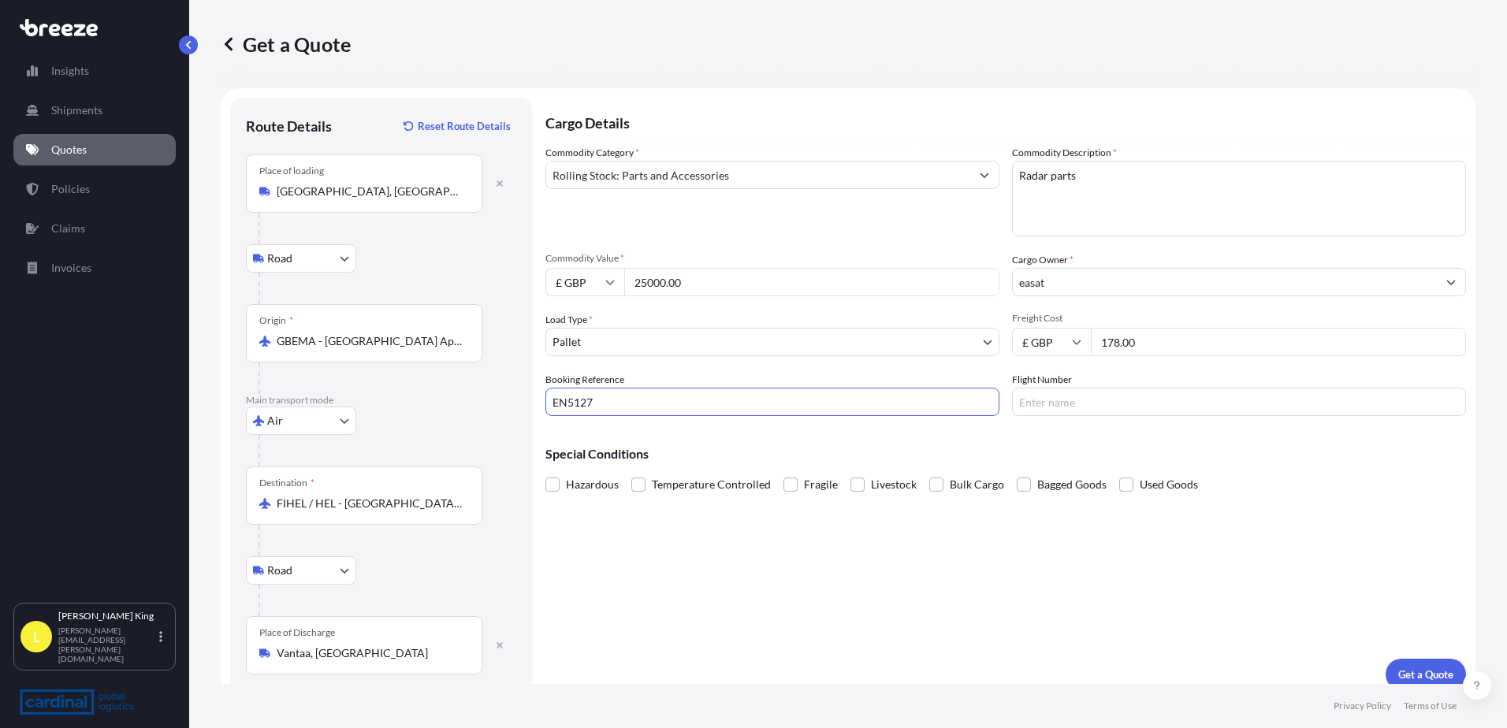
click at [1069, 411] on input "Flight Number" at bounding box center [1239, 402] width 454 height 28
click at [1410, 668] on p "Get a Quote" at bounding box center [1425, 675] width 55 height 16
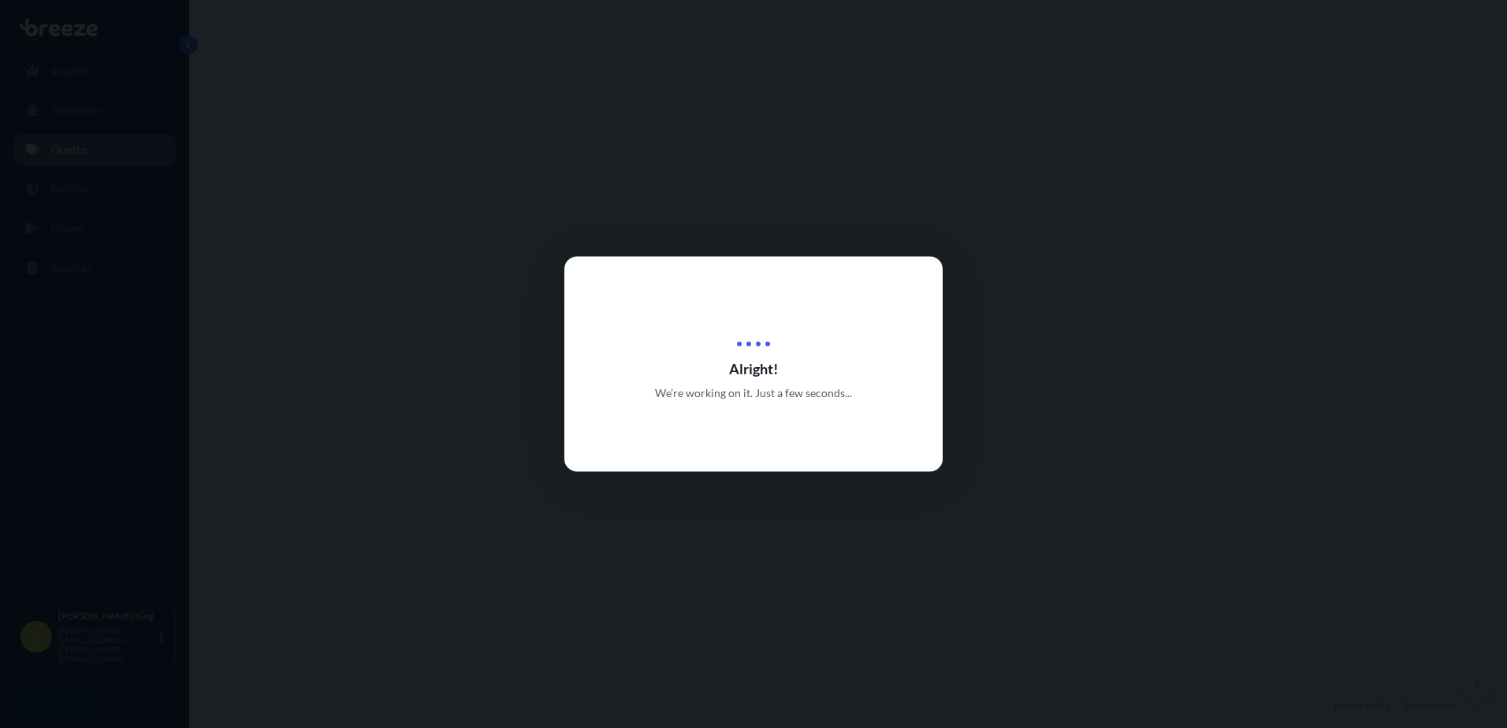
select select "Road"
select select "Air"
select select "Road"
select select "1"
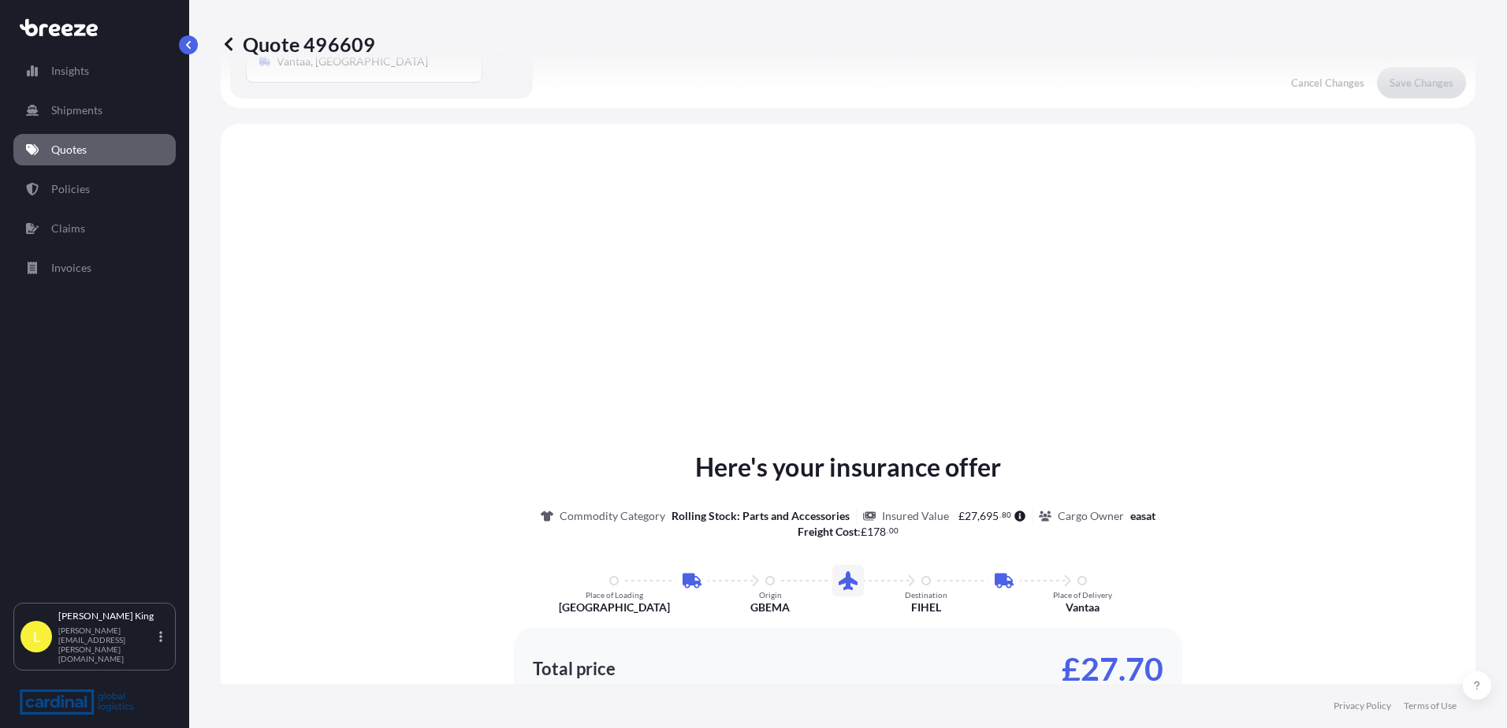
scroll to position [630, 0]
